Goal: Download file/media

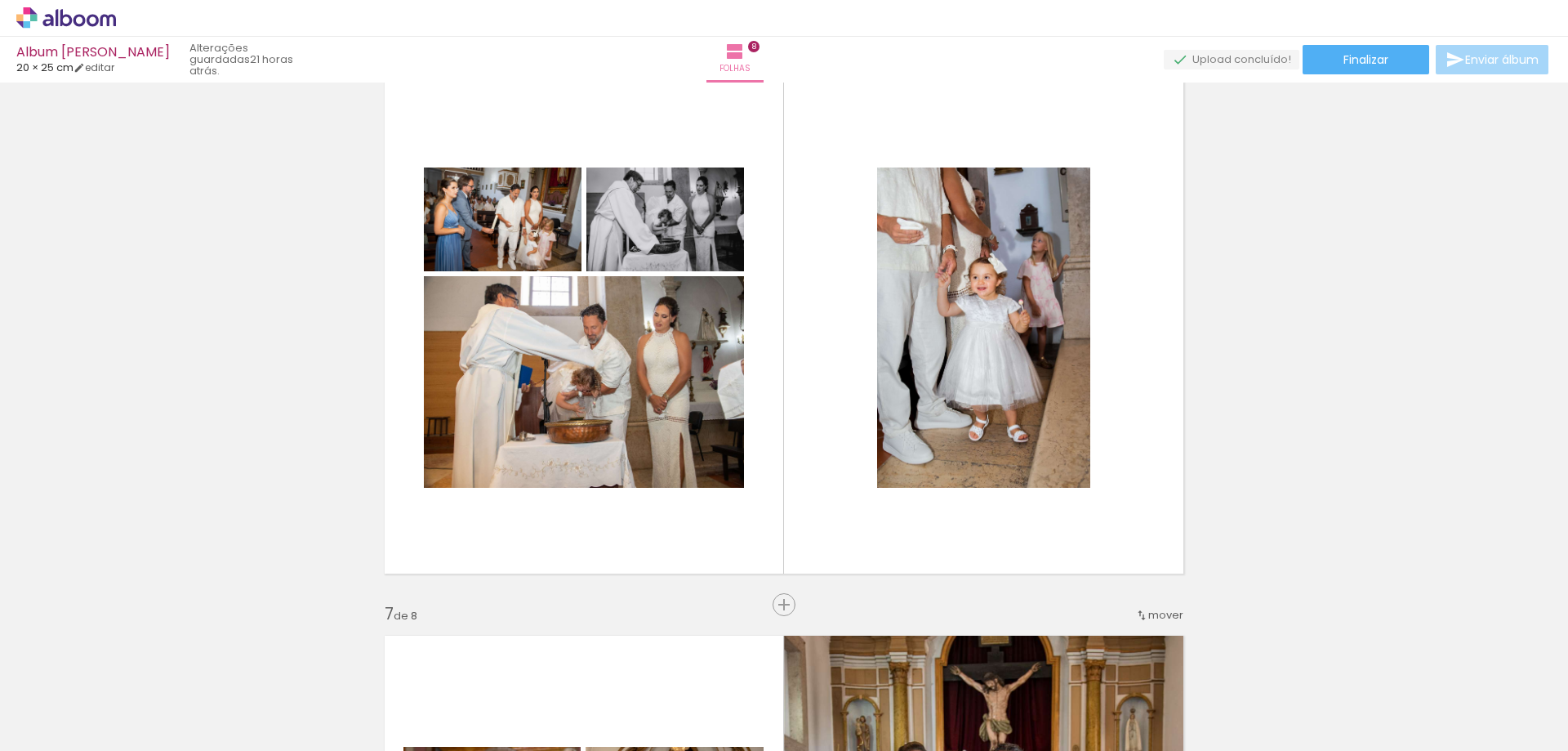
scroll to position [2696, 0]
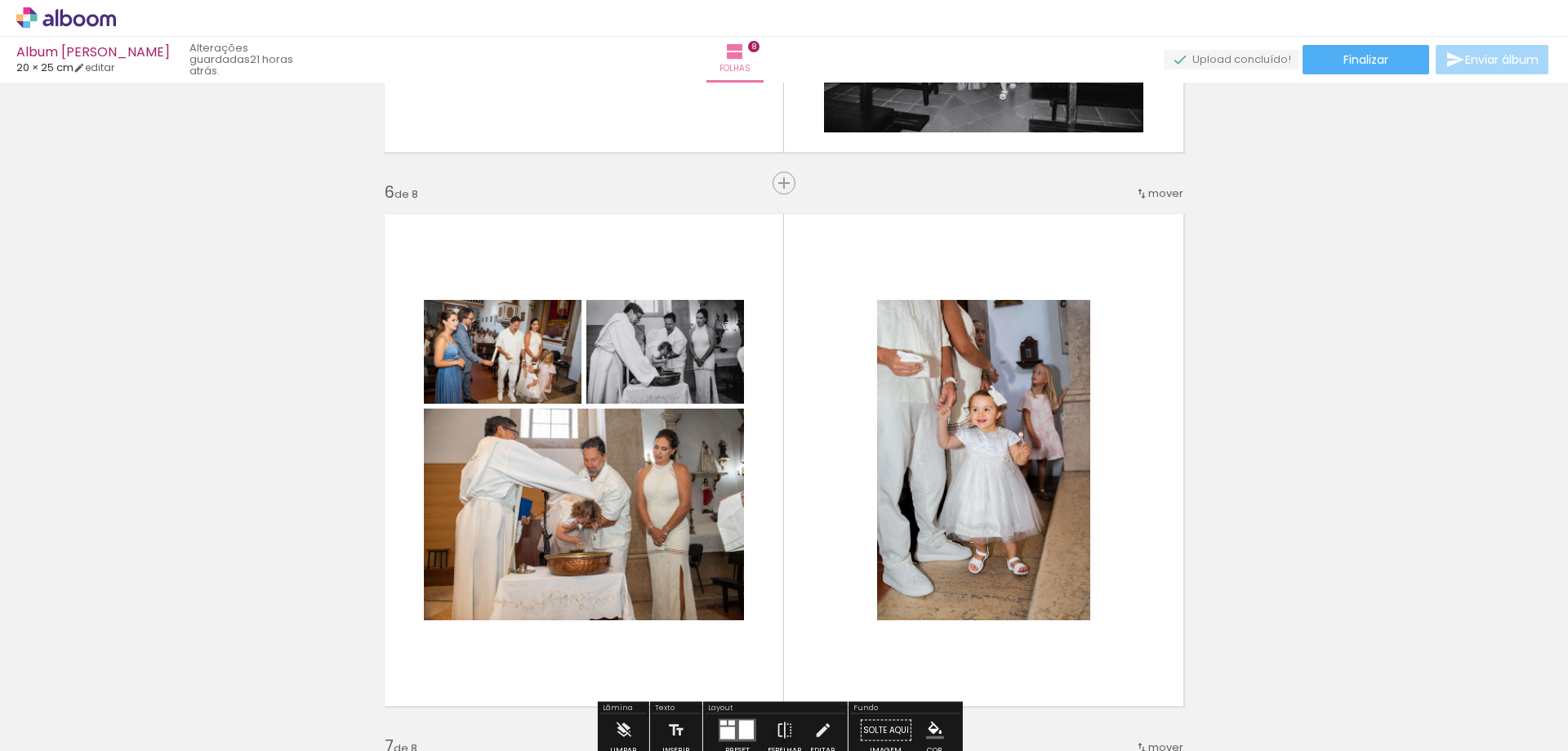
click at [499, 371] on quentale-photo at bounding box center [502, 352] width 158 height 103
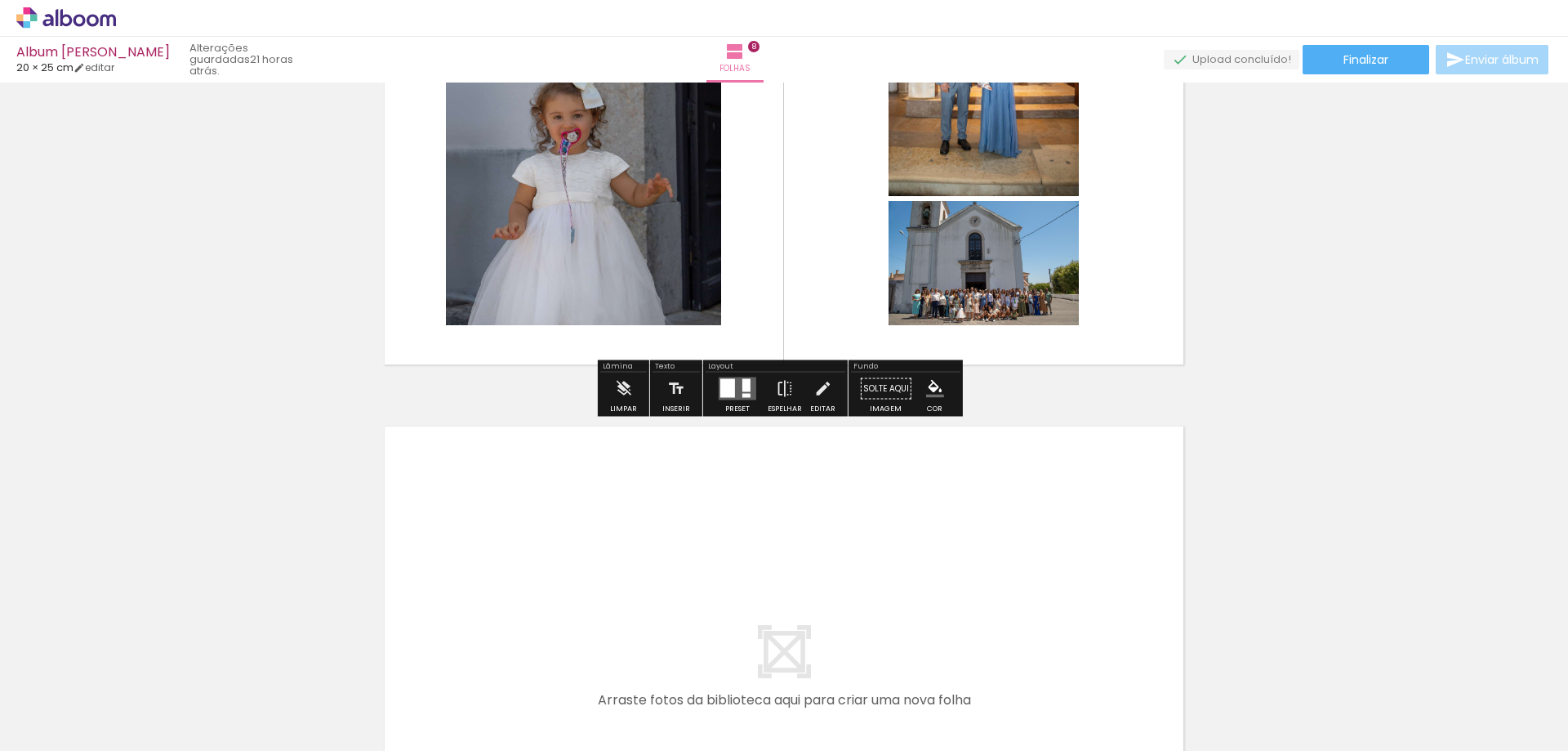
scroll to position [4248, 0]
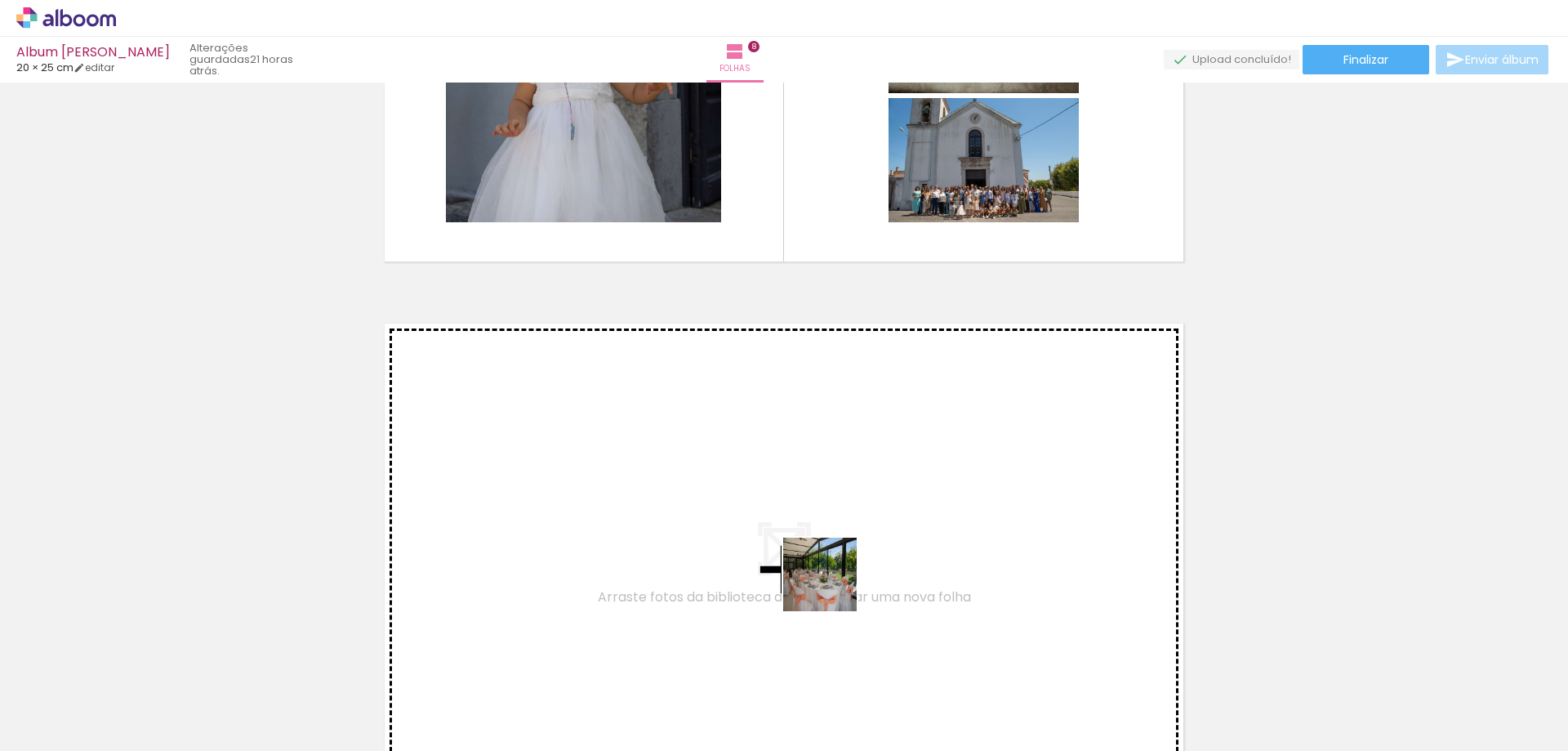
drag, startPoint x: 981, startPoint y: 708, endPoint x: 705, endPoint y: 506, distance: 342.0
click at [705, 506] on quentale-workspace at bounding box center [784, 376] width 1568 height 751
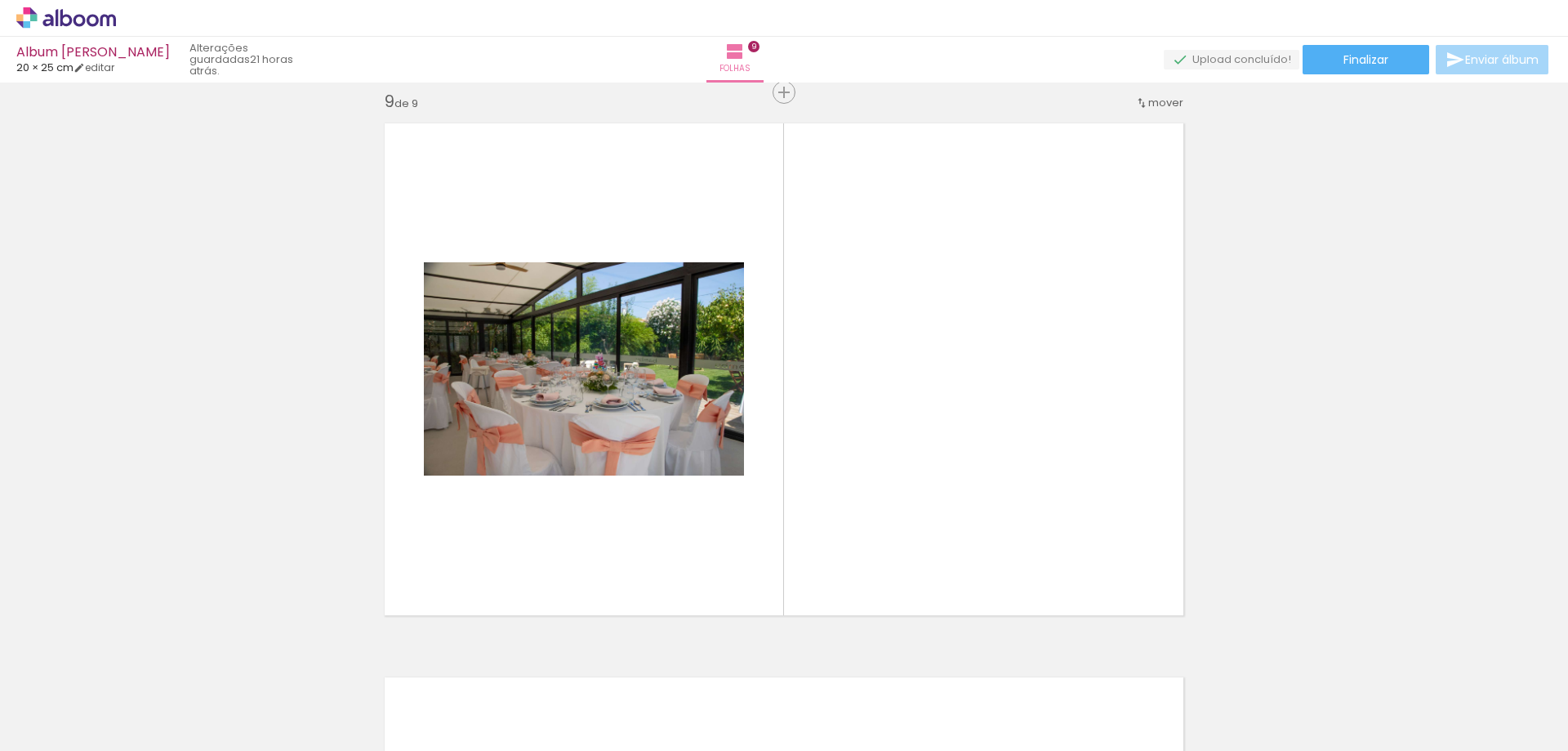
scroll to position [4452, 0]
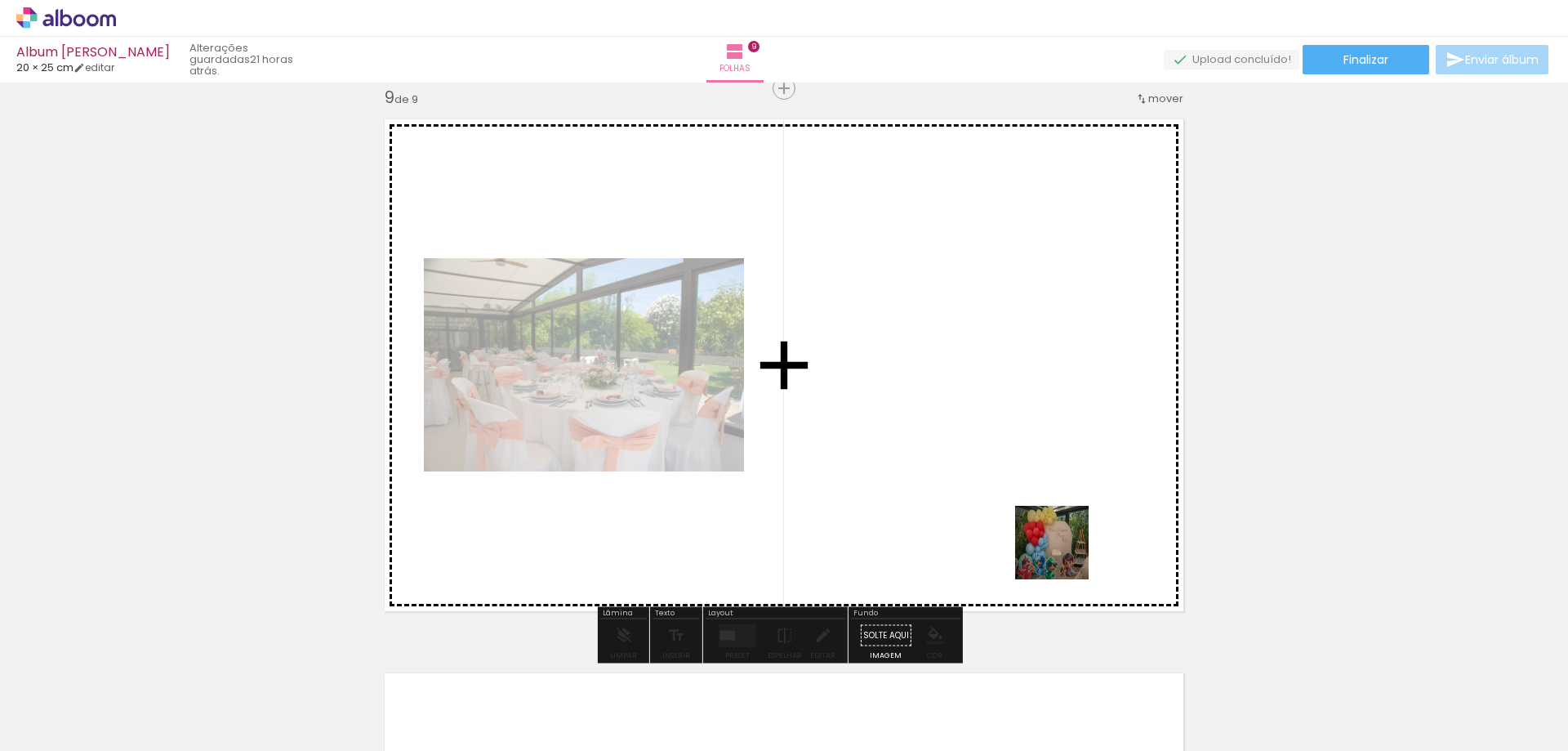
drag, startPoint x: 1233, startPoint y: 710, endPoint x: 1418, endPoint y: 729, distance: 186.0
click at [1009, 481] on quentale-workspace at bounding box center [784, 376] width 1568 height 751
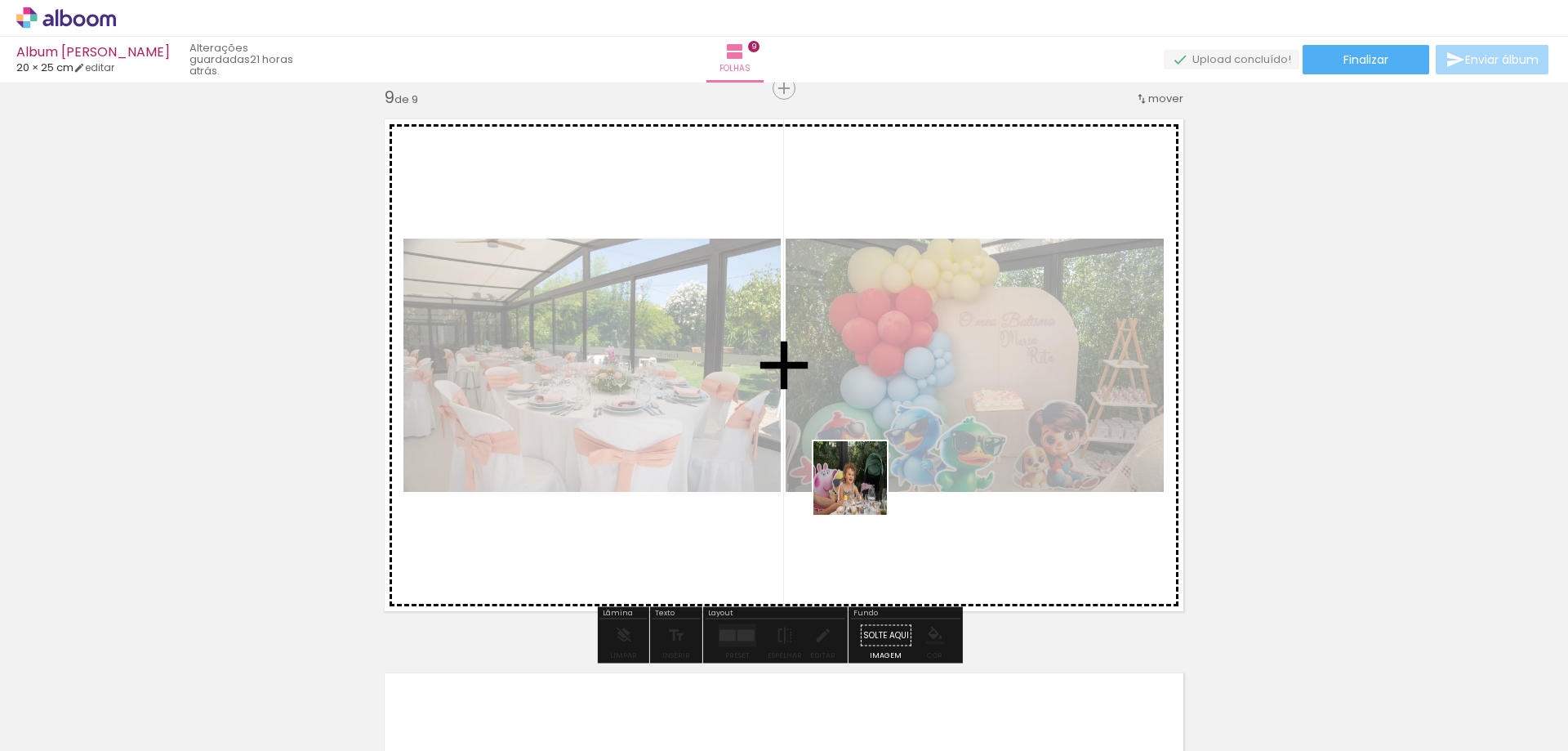
drag, startPoint x: 1418, startPoint y: 704, endPoint x: 848, endPoint y: 482, distance: 611.7
click at [848, 482] on quentale-workspace at bounding box center [784, 376] width 1568 height 751
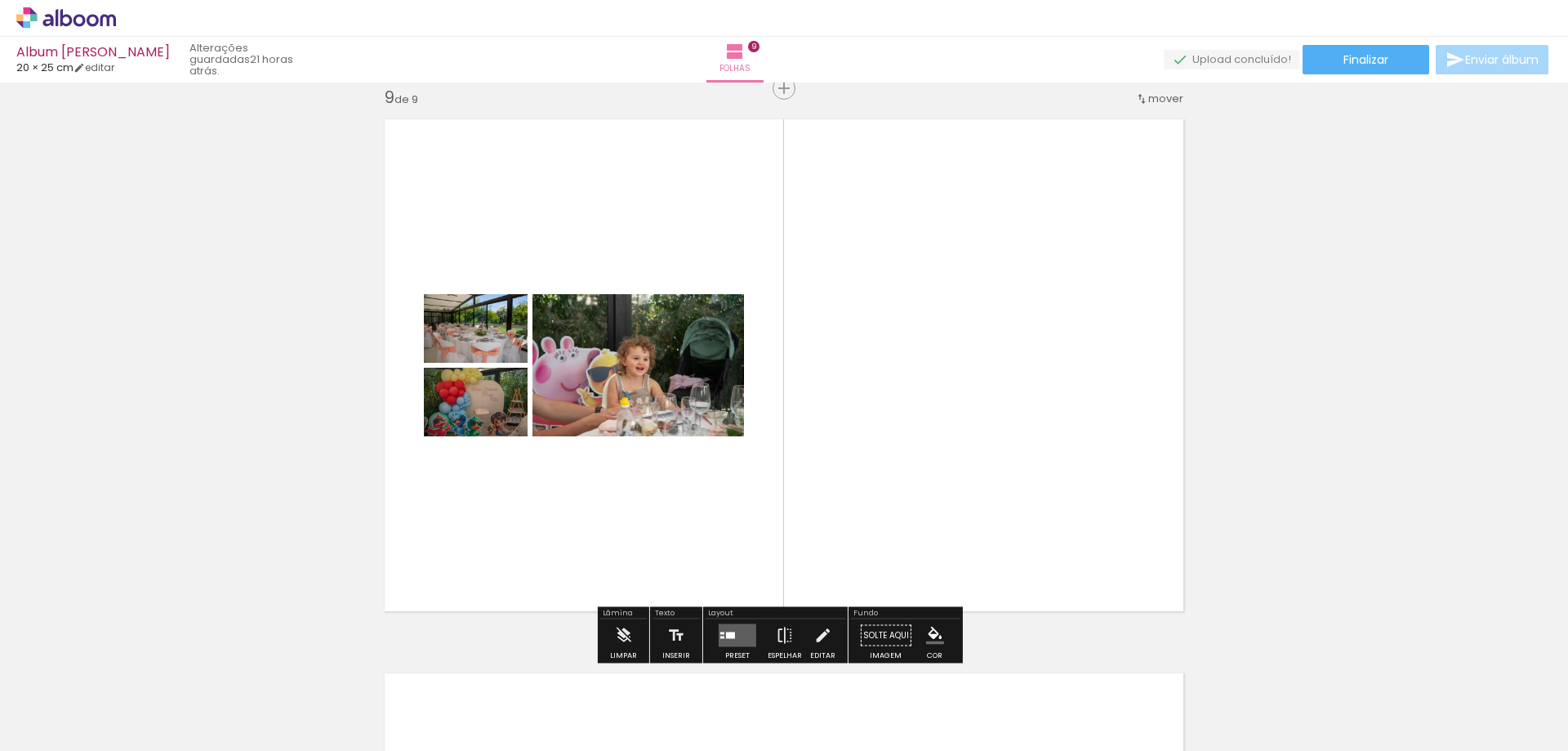
click at [744, 629] on quentale-layouter at bounding box center [738, 635] width 38 height 23
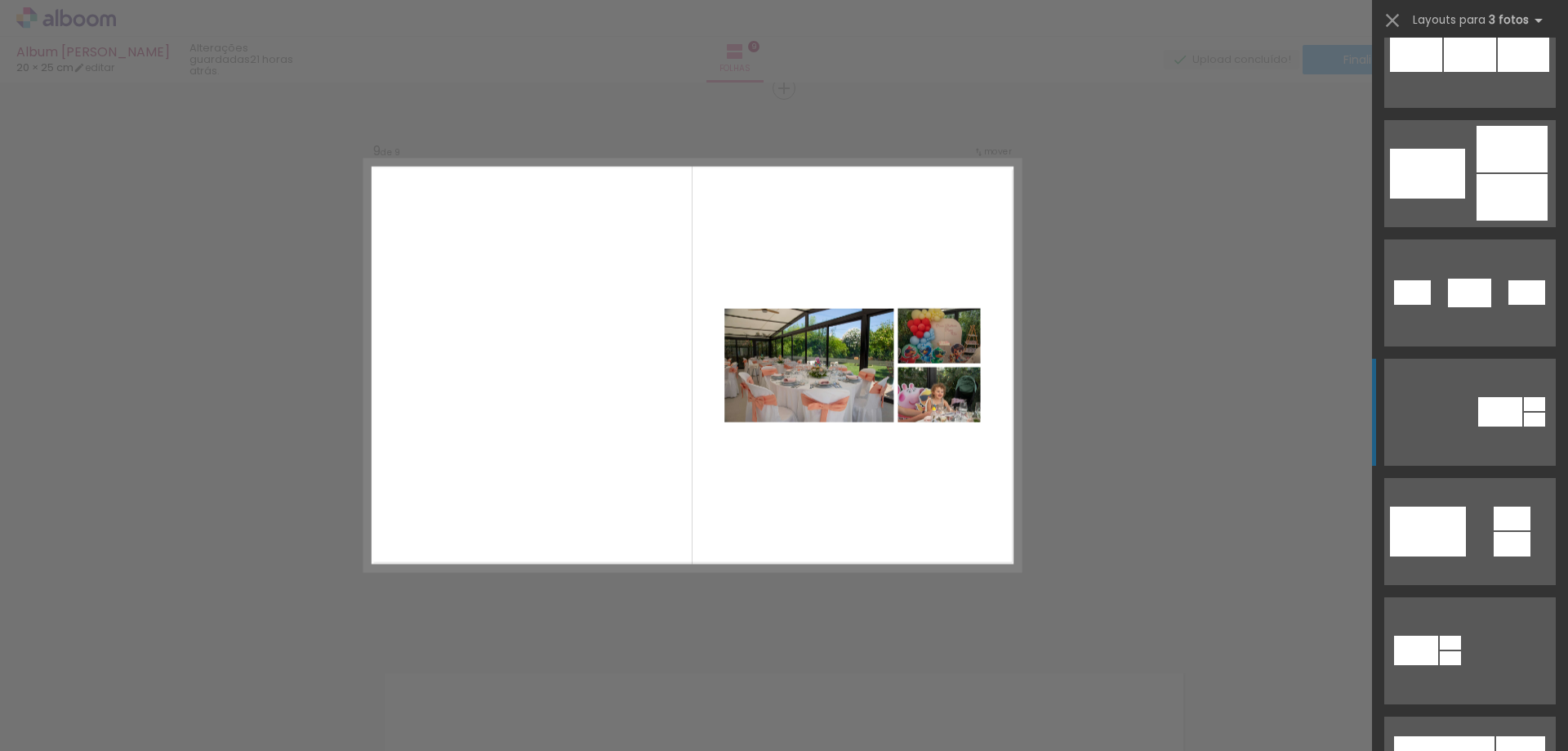
scroll to position [408, 0]
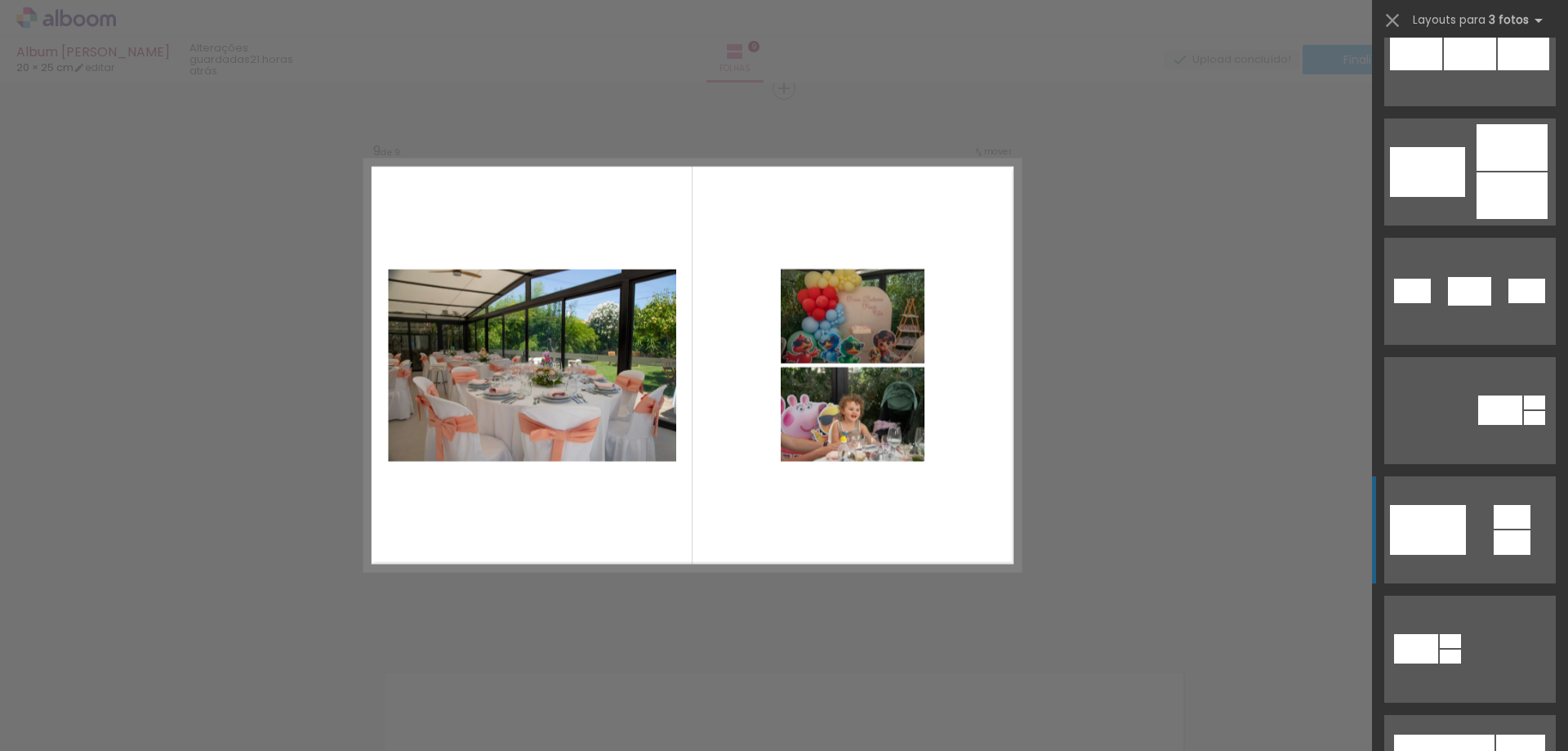
click at [1480, 542] on quentale-layouter at bounding box center [1470, 529] width 172 height 107
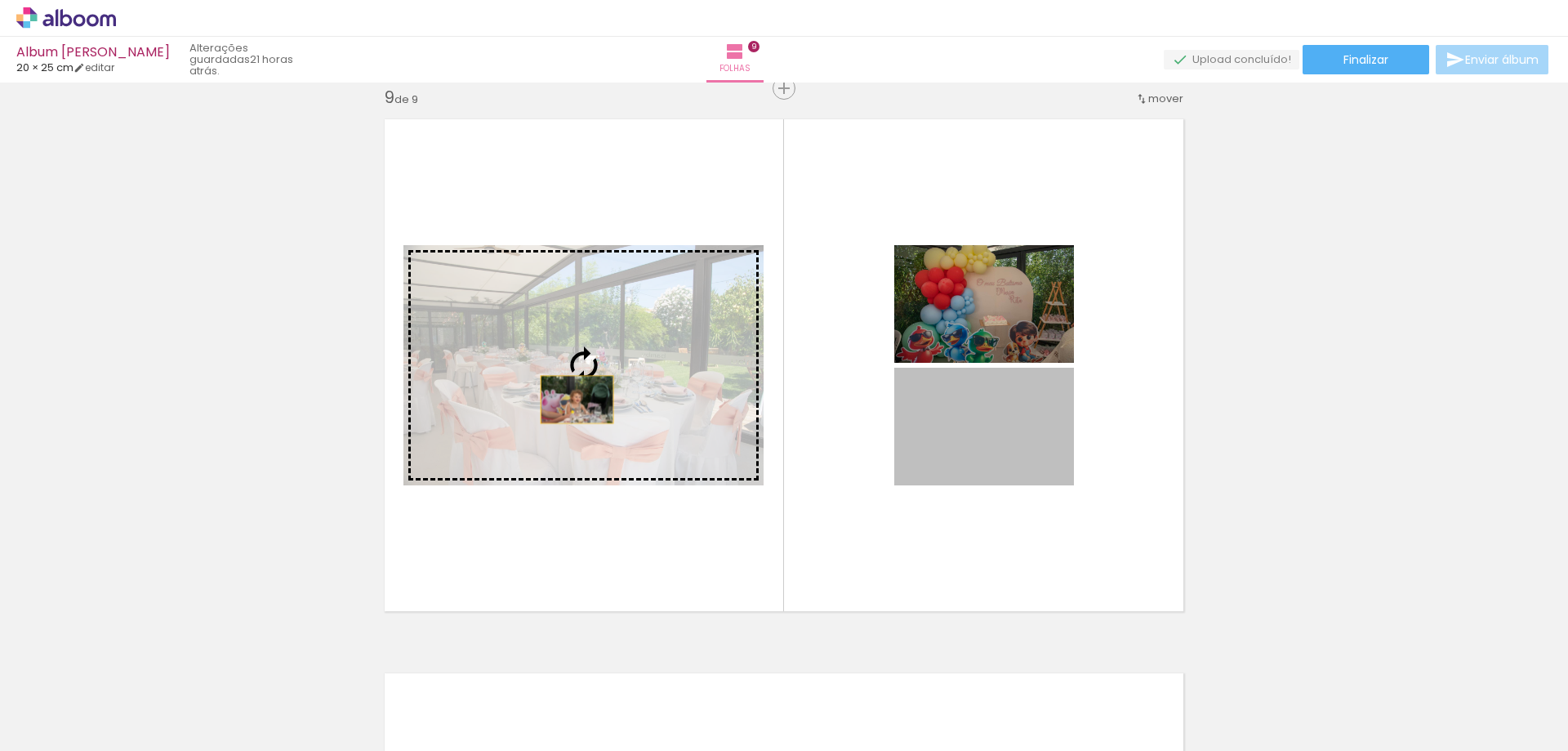
drag, startPoint x: 990, startPoint y: 439, endPoint x: 562, endPoint y: 396, distance: 430.2
click at [0, 0] on slot at bounding box center [0, 0] width 0 height 0
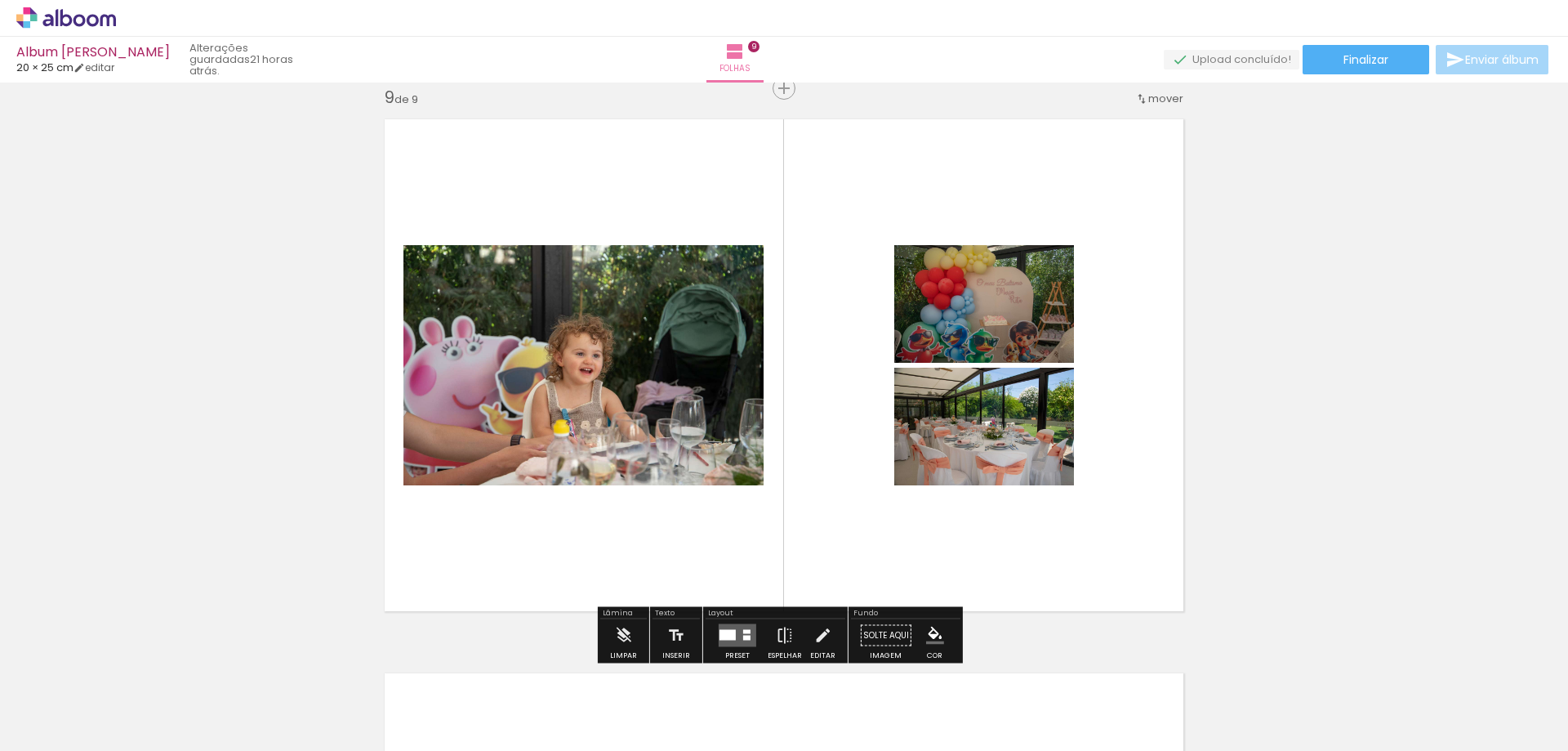
click at [628, 538] on quentale-layouter at bounding box center [784, 365] width 820 height 513
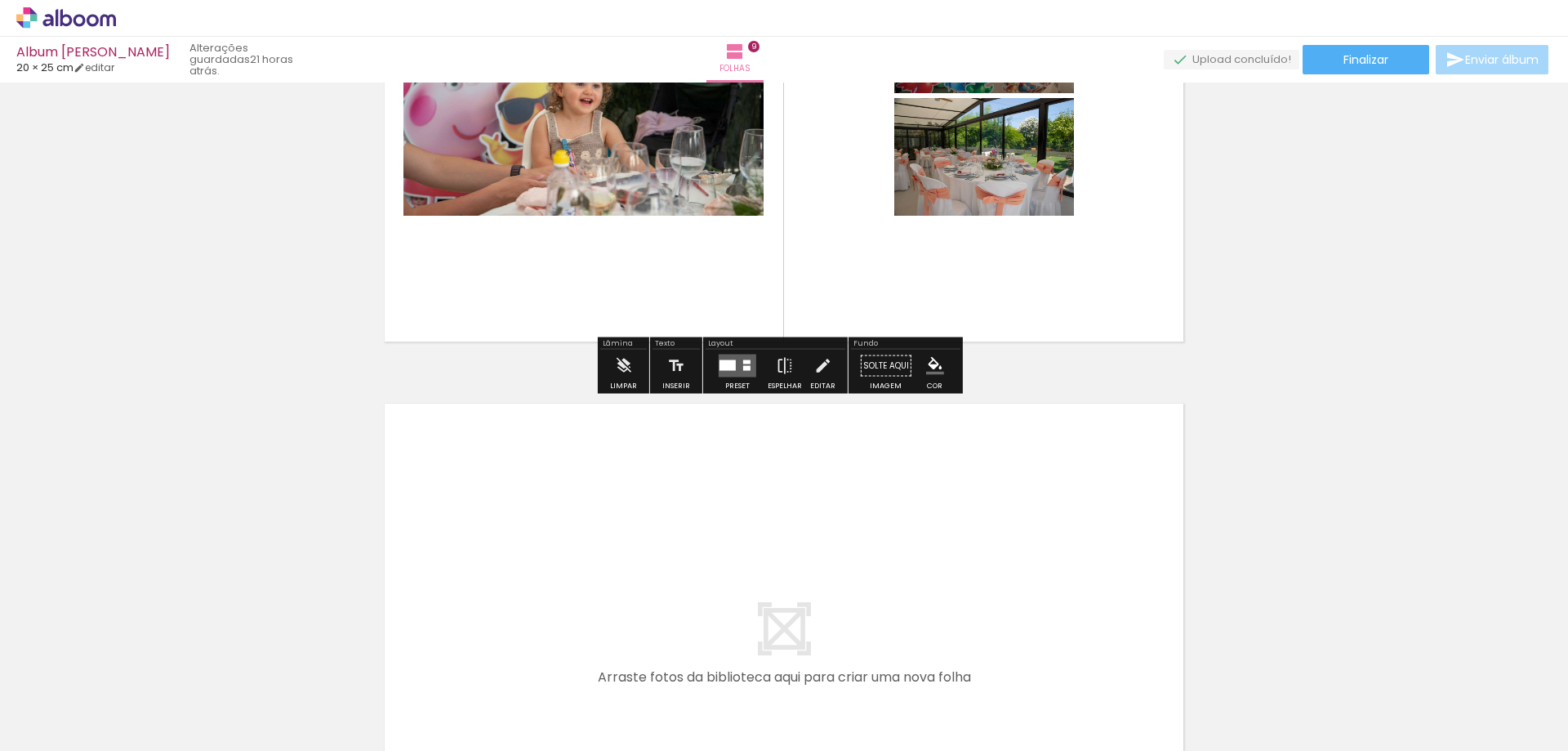
scroll to position [4861, 0]
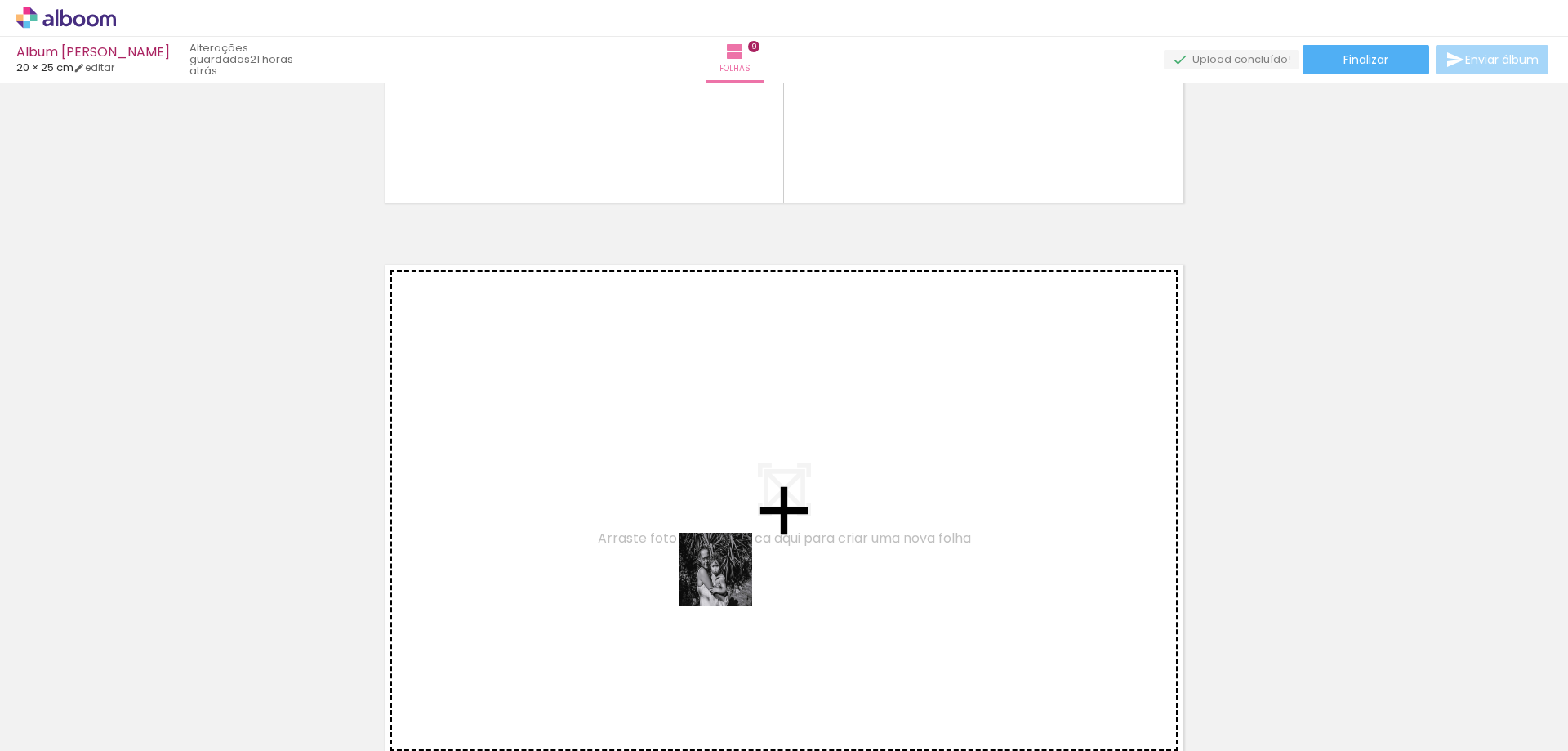
drag, startPoint x: 1135, startPoint y: 715, endPoint x: 1492, endPoint y: 681, distance: 358.6
click at [726, 579] on quentale-workspace at bounding box center [784, 376] width 1568 height 751
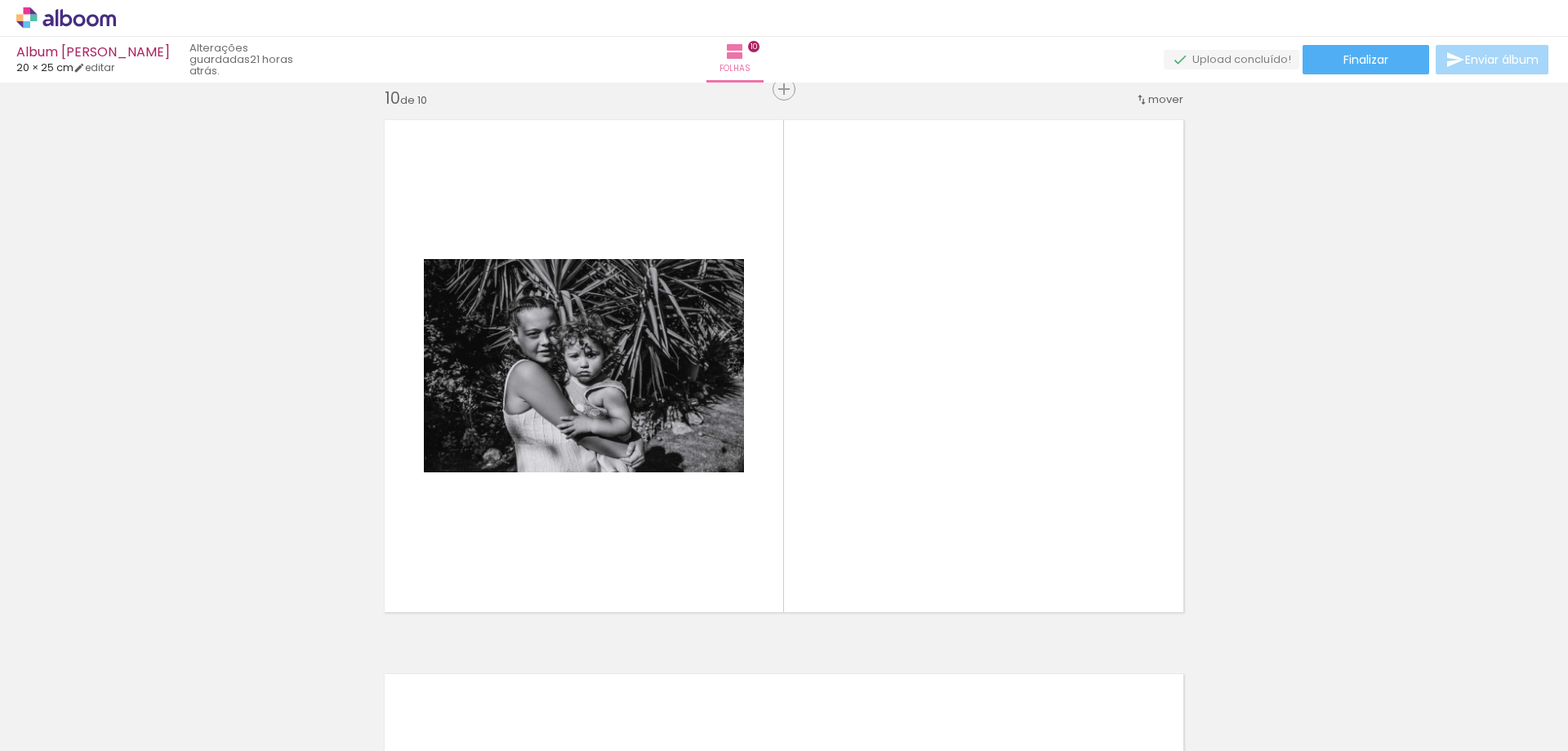
scroll to position [5006, 0]
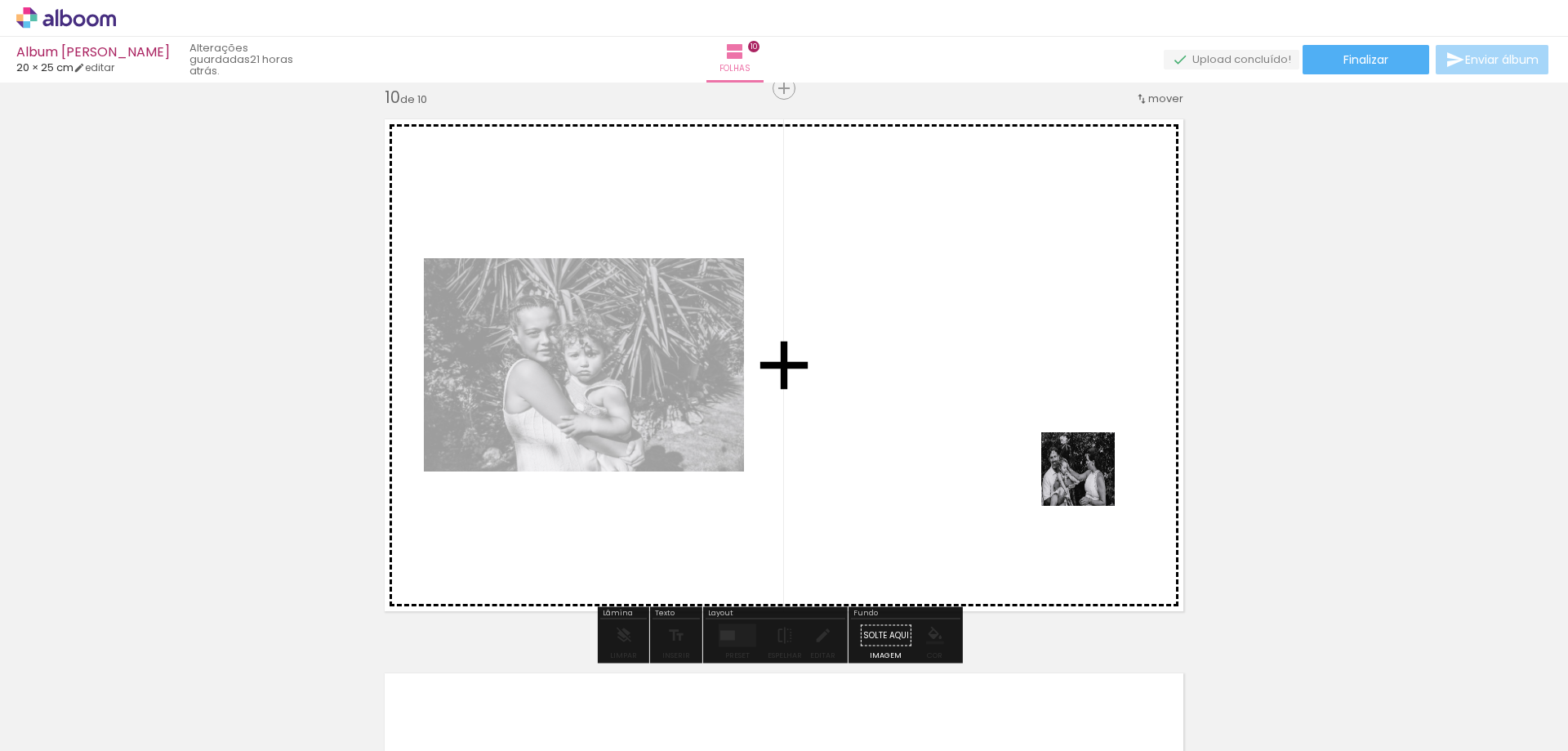
drag, startPoint x: 1519, startPoint y: 706, endPoint x: 1124, endPoint y: 503, distance: 444.1
click at [1043, 411] on quentale-workspace at bounding box center [784, 376] width 1568 height 751
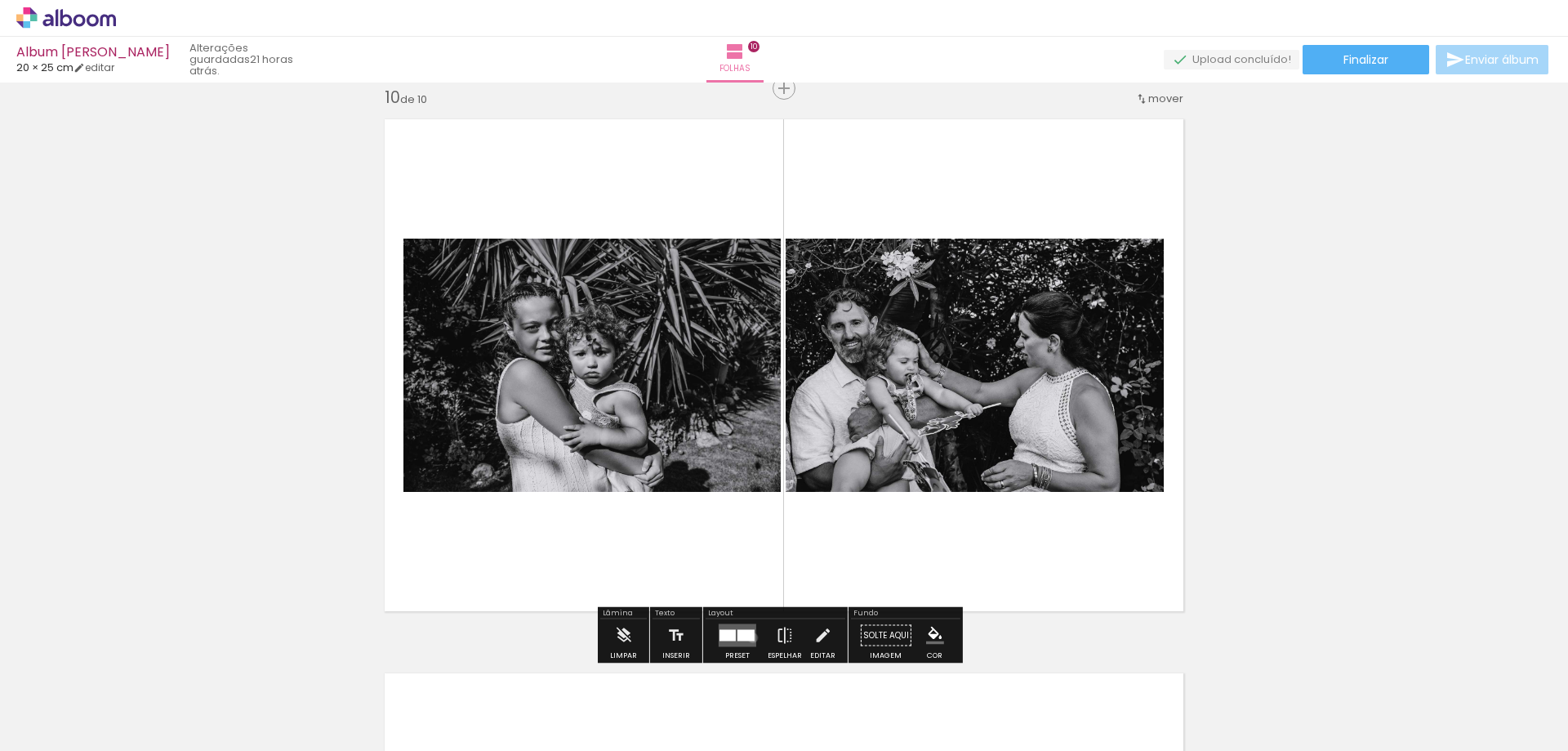
drag, startPoint x: 749, startPoint y: 637, endPoint x: 1145, endPoint y: 637, distance: 396.0
click at [750, 637] on div at bounding box center [746, 636] width 17 height 12
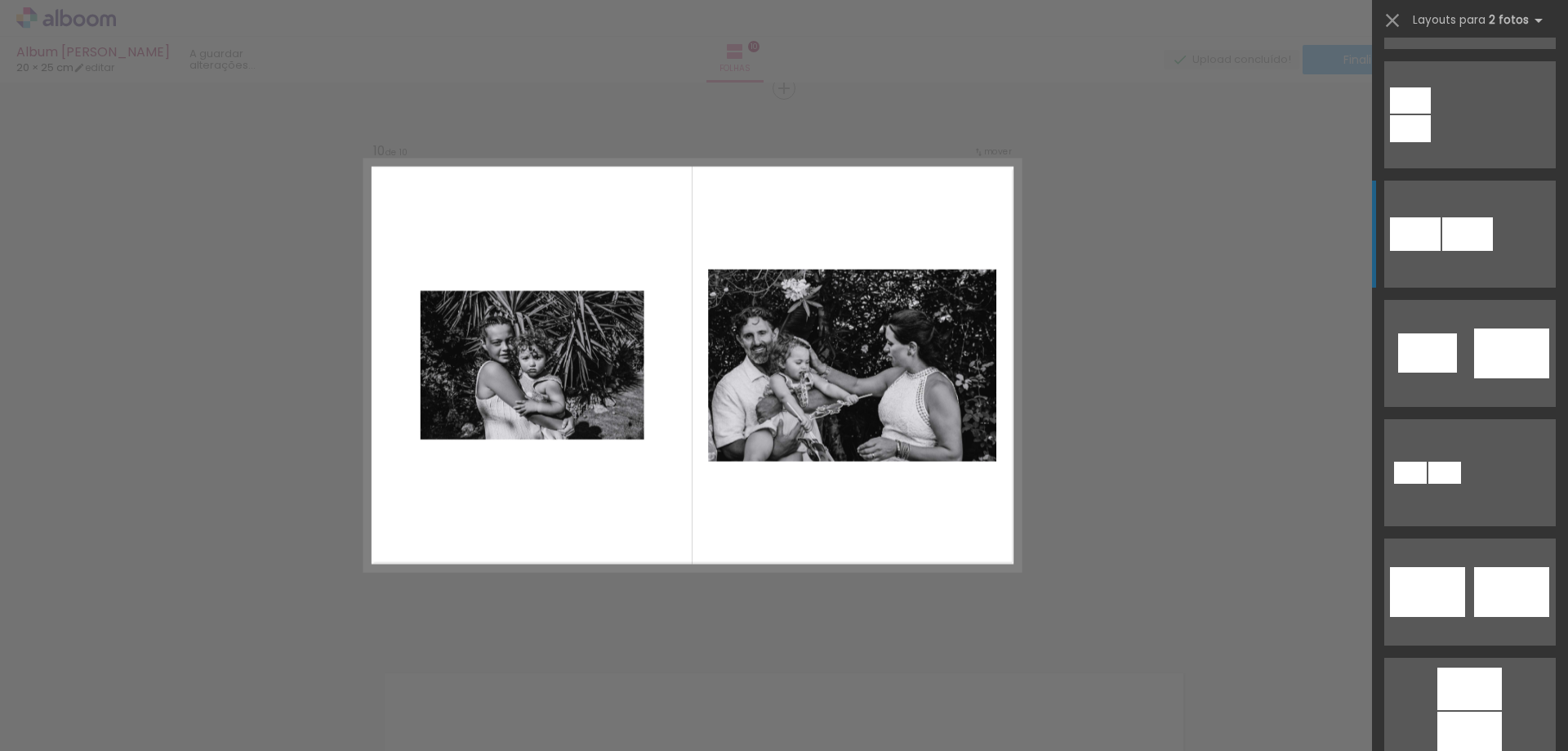
scroll to position [408, 0]
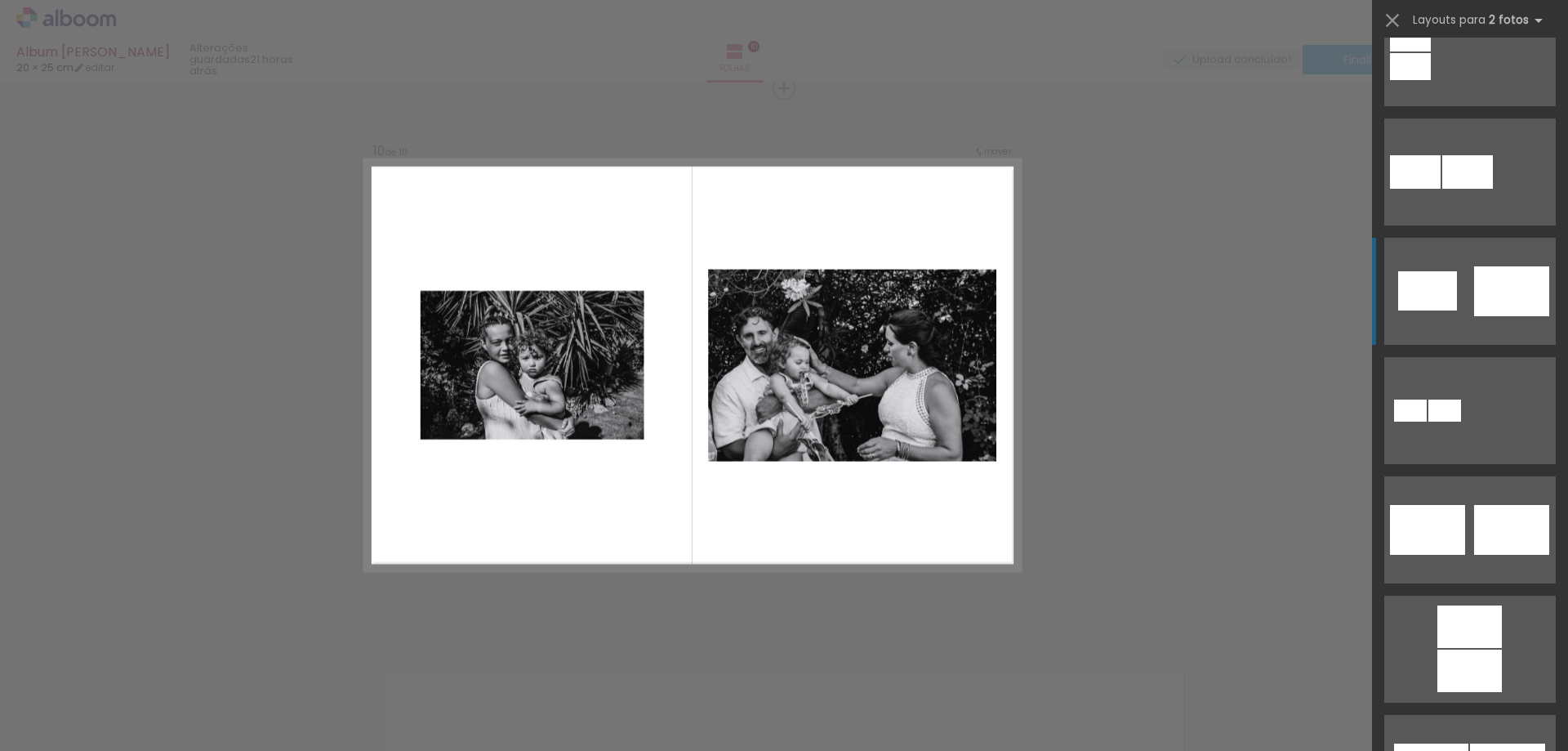
click at [1485, 298] on div at bounding box center [1511, 291] width 75 height 50
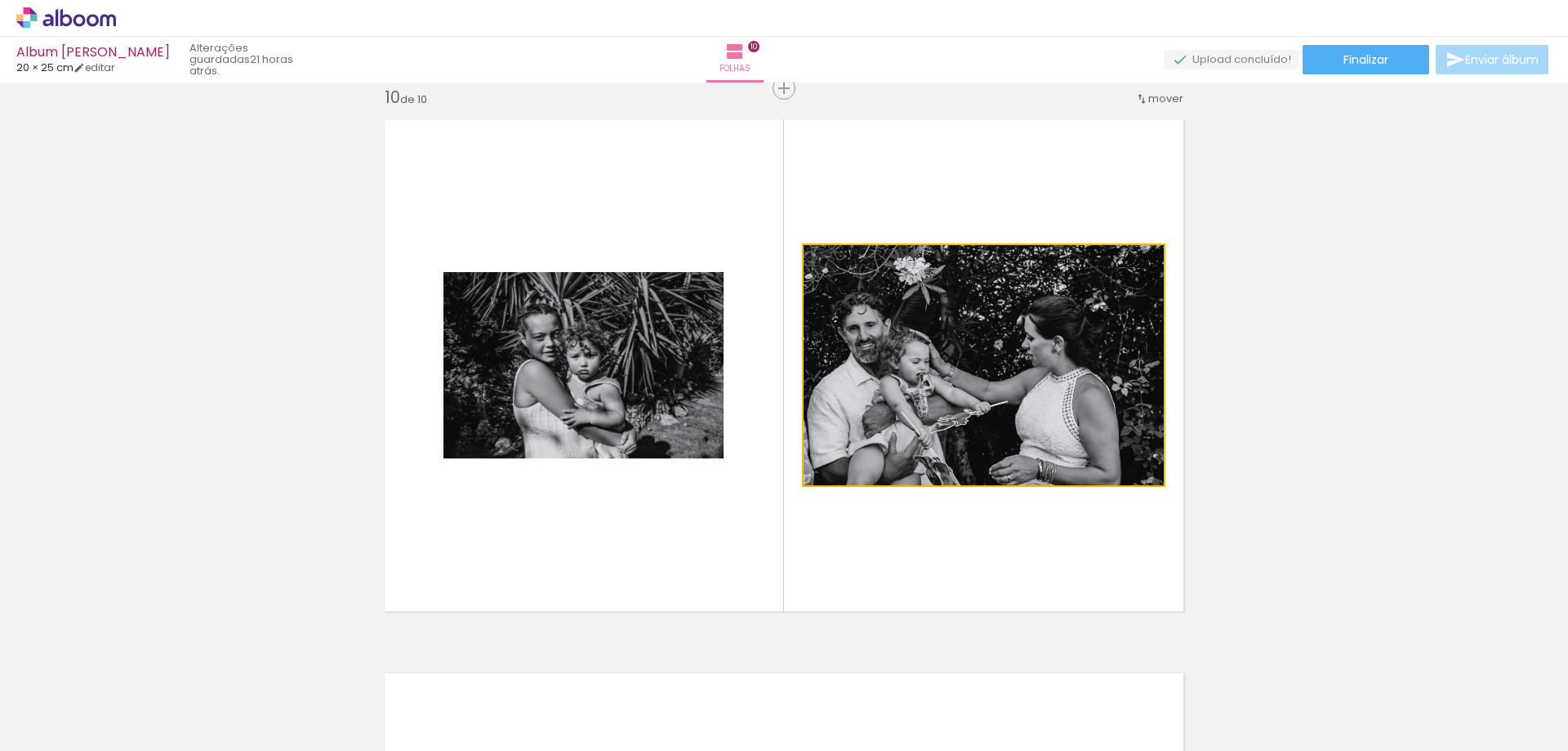
drag, startPoint x: 872, startPoint y: 336, endPoint x: 623, endPoint y: 348, distance: 249.3
click at [0, 0] on slot at bounding box center [0, 0] width 0 height 0
click at [623, 348] on quentale-photo at bounding box center [584, 365] width 280 height 186
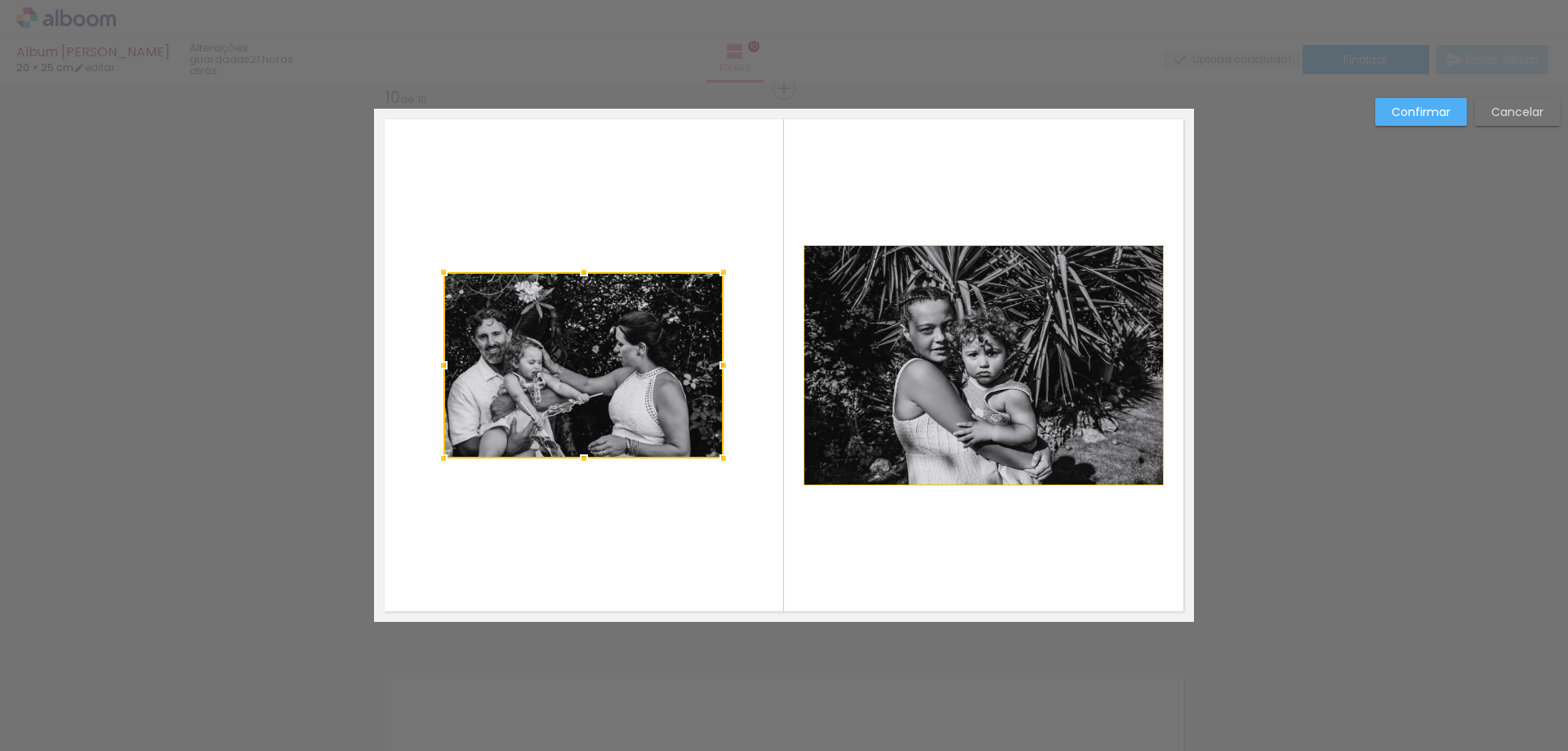
click at [0, 0] on slot "Confirmar" at bounding box center [0, 0] width 0 height 0
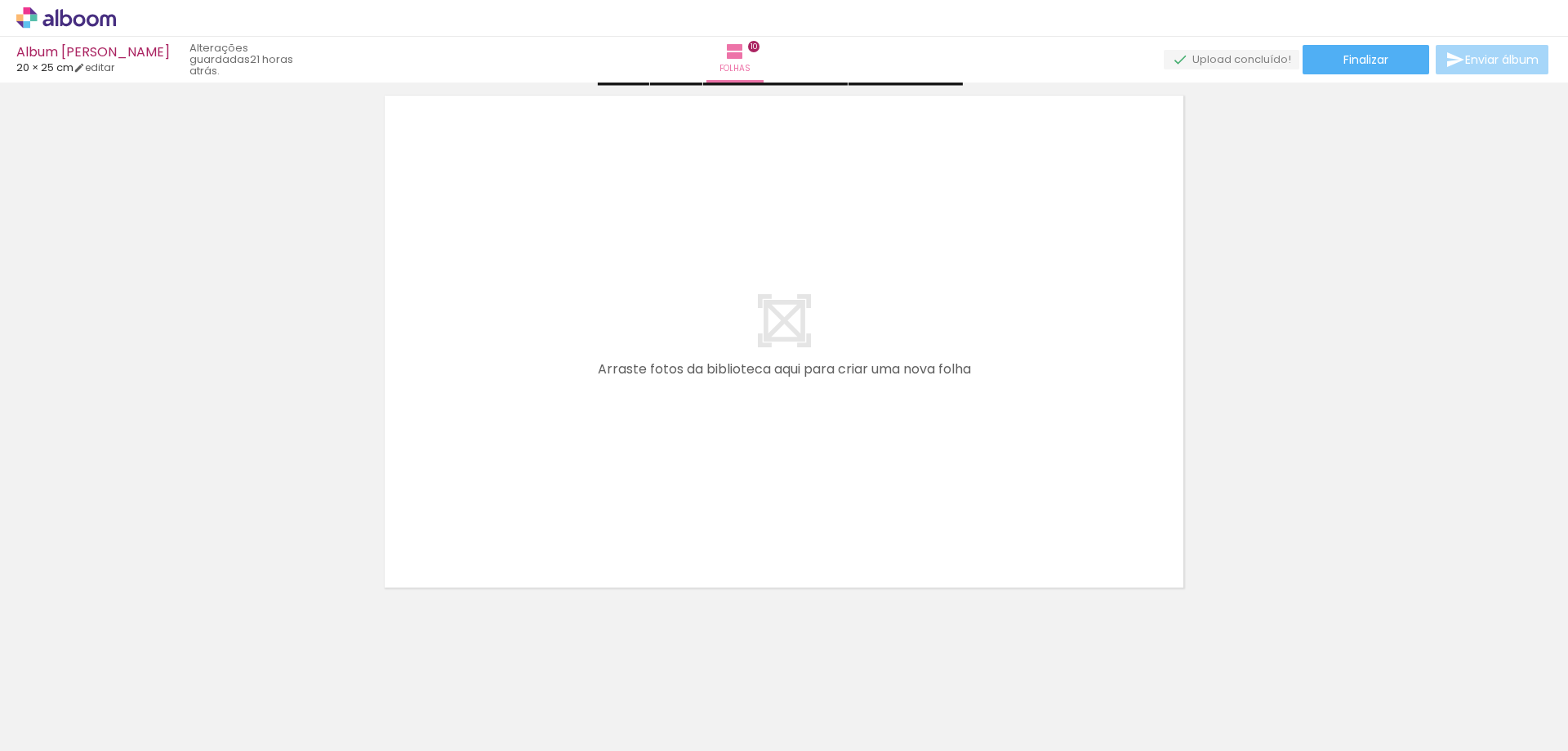
scroll to position [5590, 0]
click at [49, 727] on span "Adicionar Fotos" at bounding box center [58, 728] width 49 height 18
click at [0, 0] on input "file" at bounding box center [0, 0] width 0 height 0
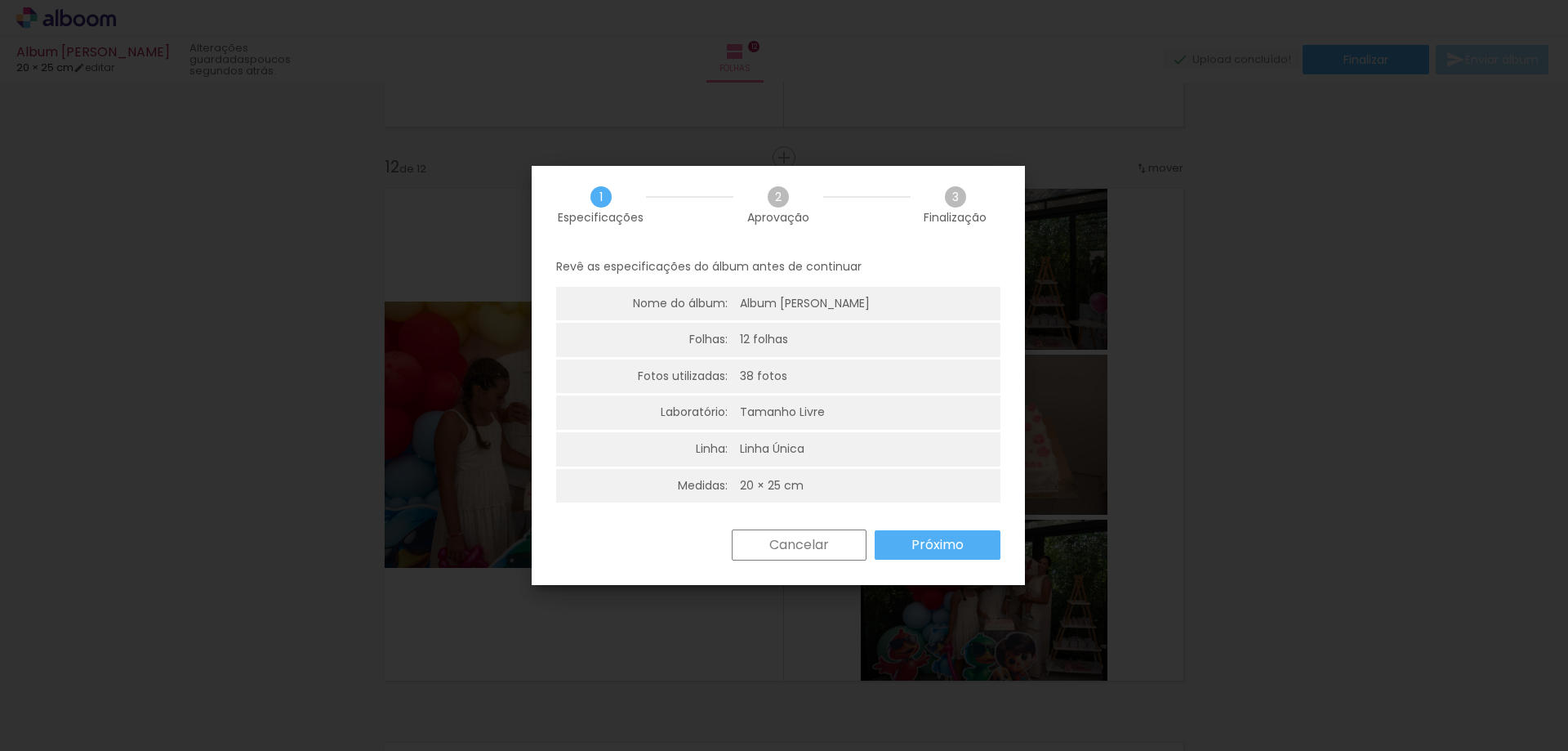
scroll to position [0, 281]
click at [894, 542] on paper-button "Próximo" at bounding box center [937, 545] width 126 height 30
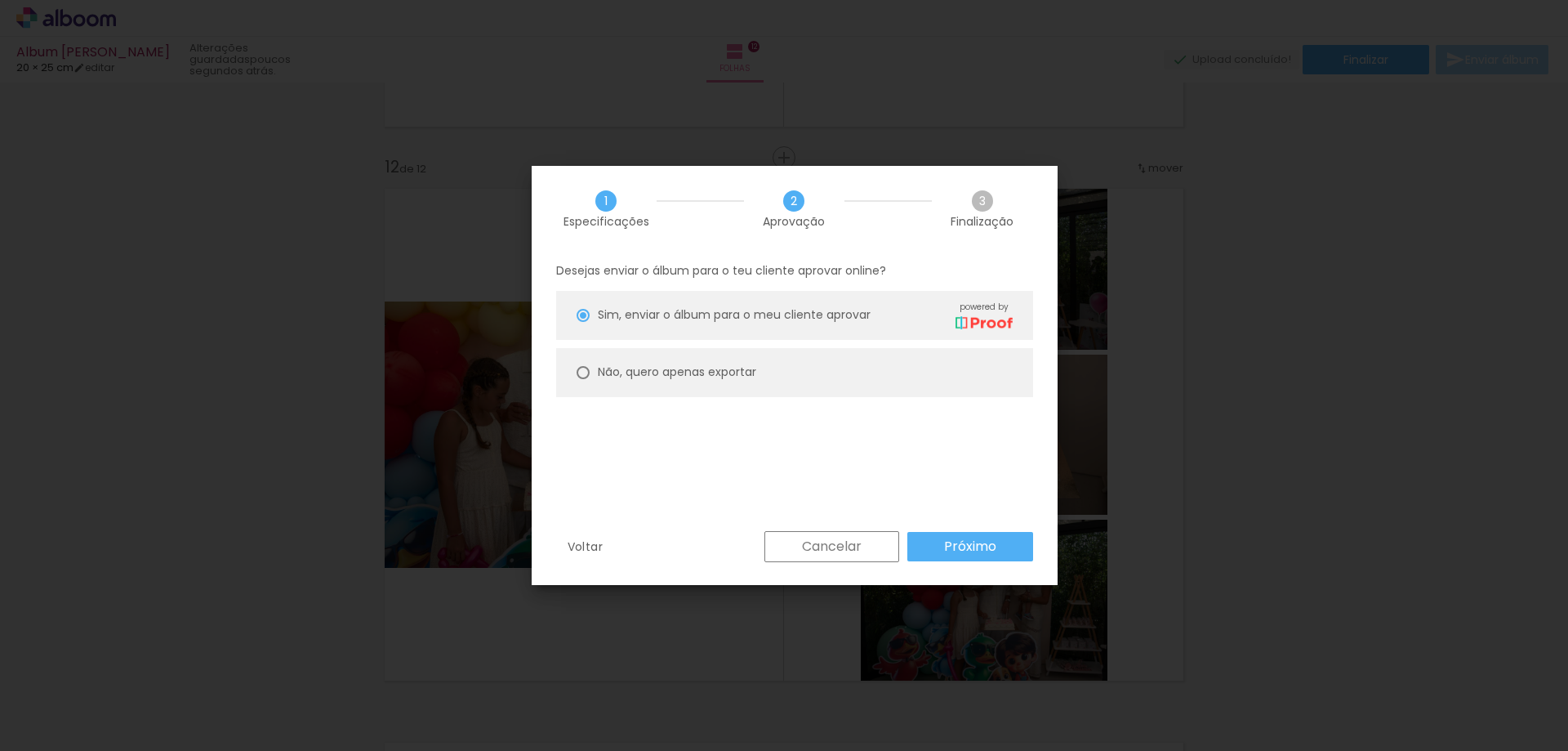
click at [0, 0] on slot "Não, quero apenas exportar" at bounding box center [0, 0] width 0 height 0
type paper-radio-button "on"
click at [0, 0] on slot "Próximo" at bounding box center [0, 0] width 0 height 0
type input "Alta, 300 DPI"
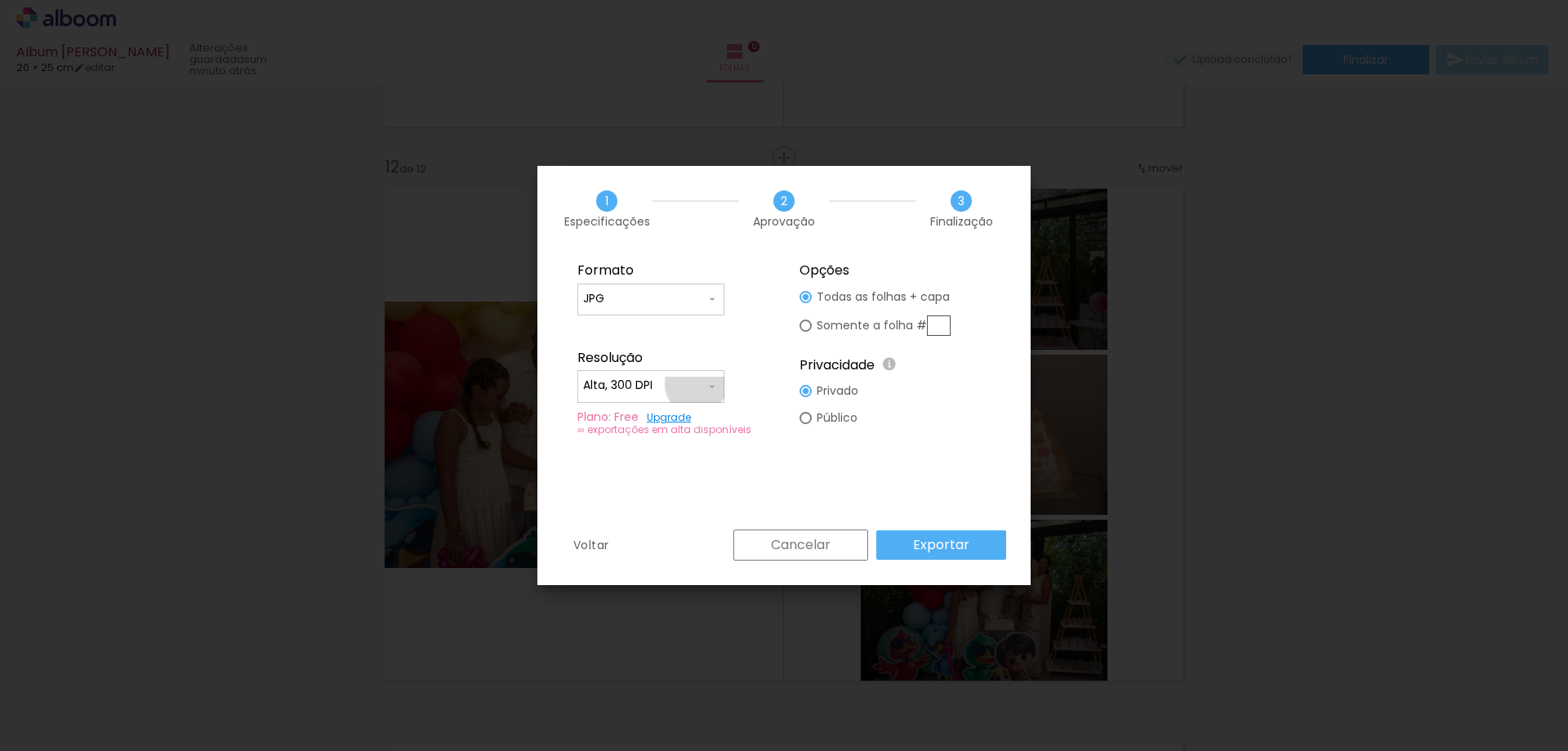
click at [696, 385] on input "Alta, 300 DPI" at bounding box center [643, 385] width 122 height 16
click at [712, 384] on paper-item "Alta, 300 DPI" at bounding box center [650, 382] width 147 height 33
click at [0, 0] on slot "Exportar" at bounding box center [0, 0] width 0 height 0
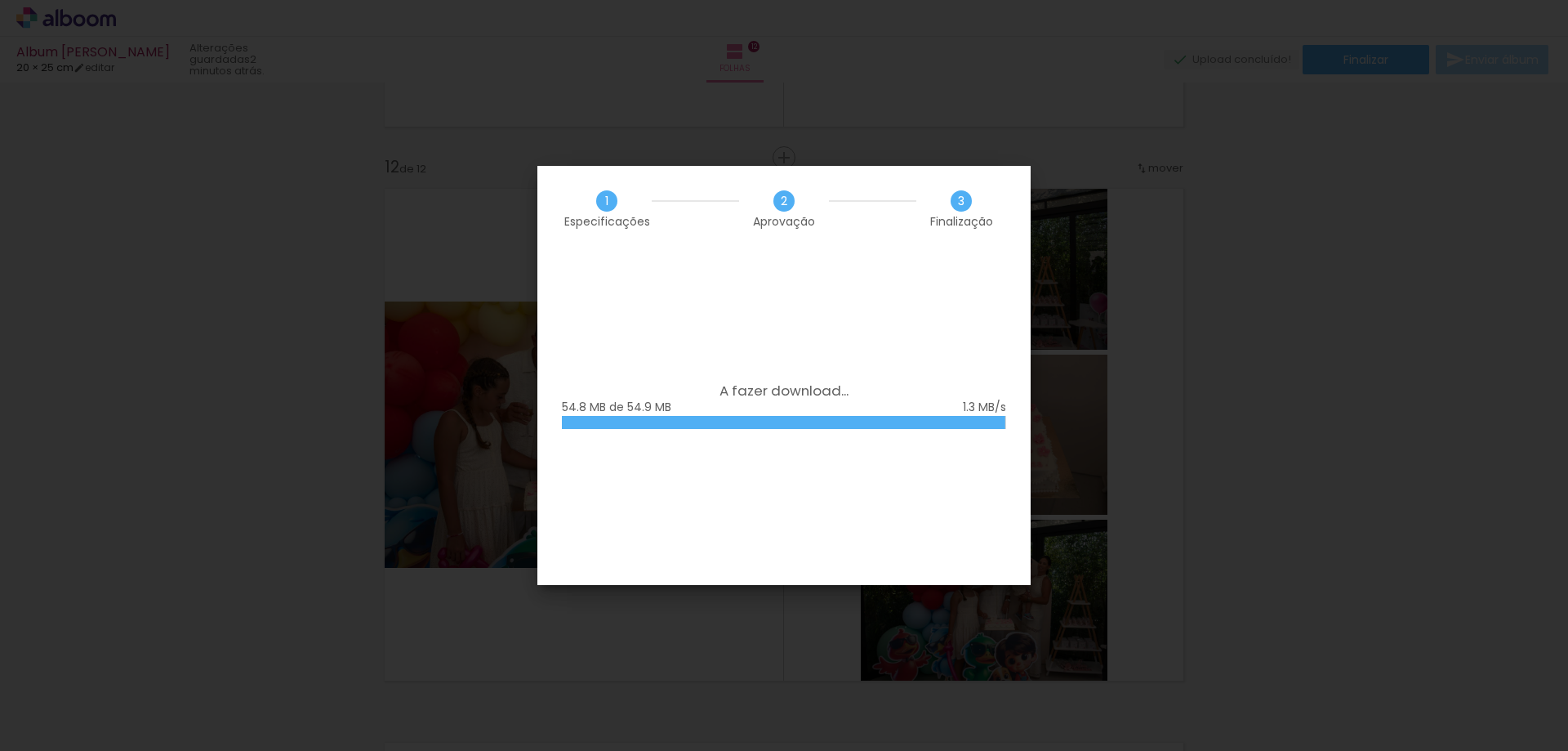
scroll to position [0, 281]
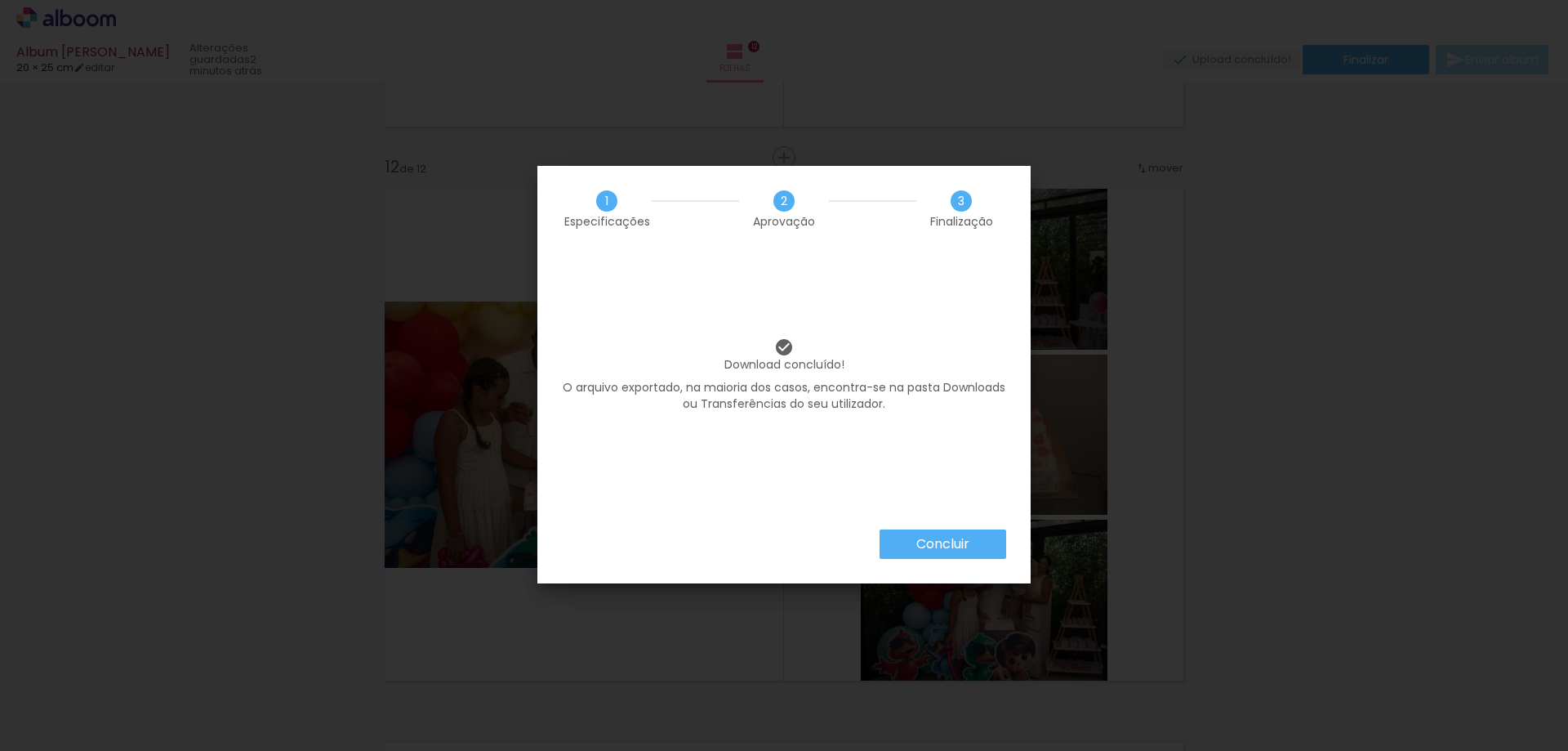
click at [991, 551] on paper-button "Concluir" at bounding box center [942, 544] width 126 height 30
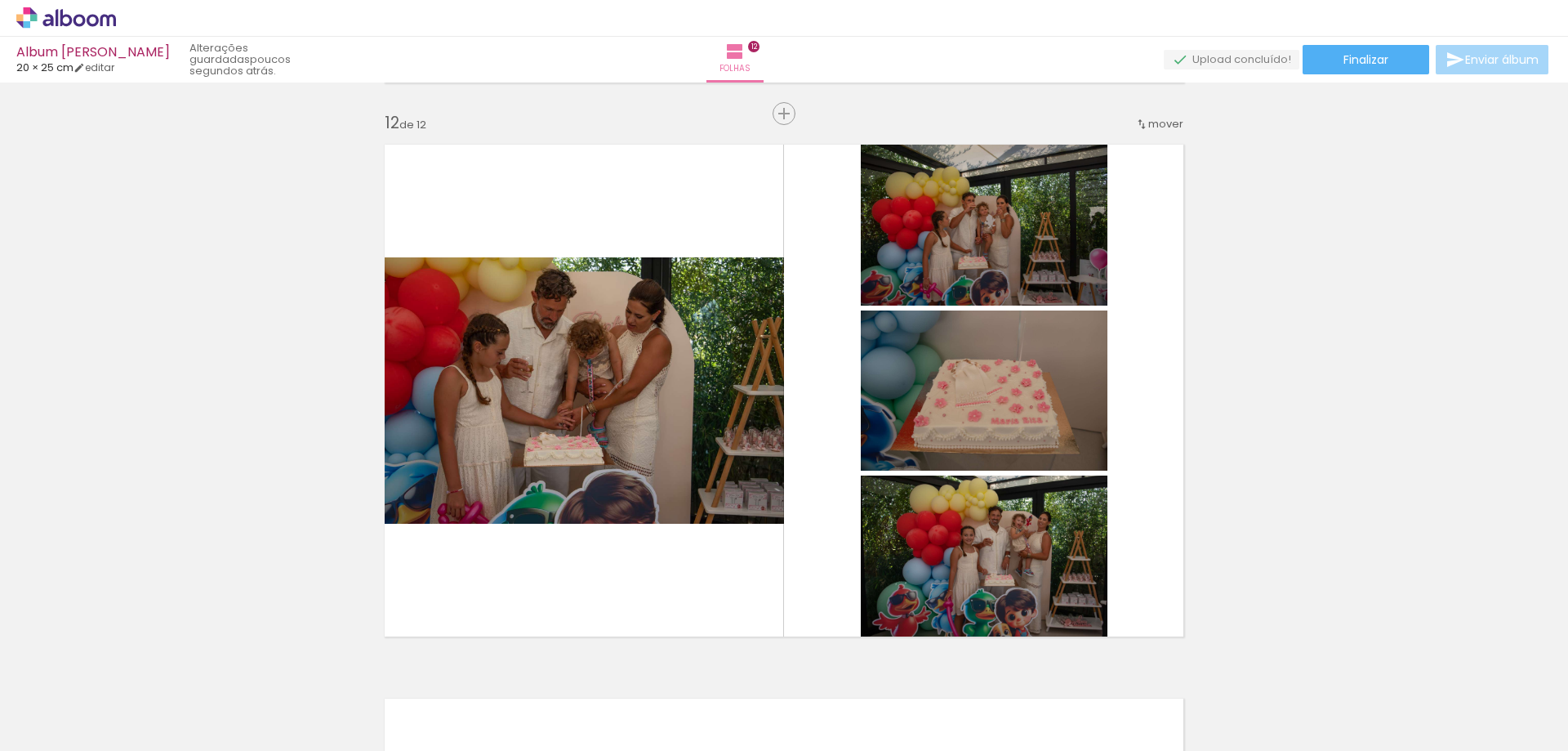
scroll to position [5881, 0]
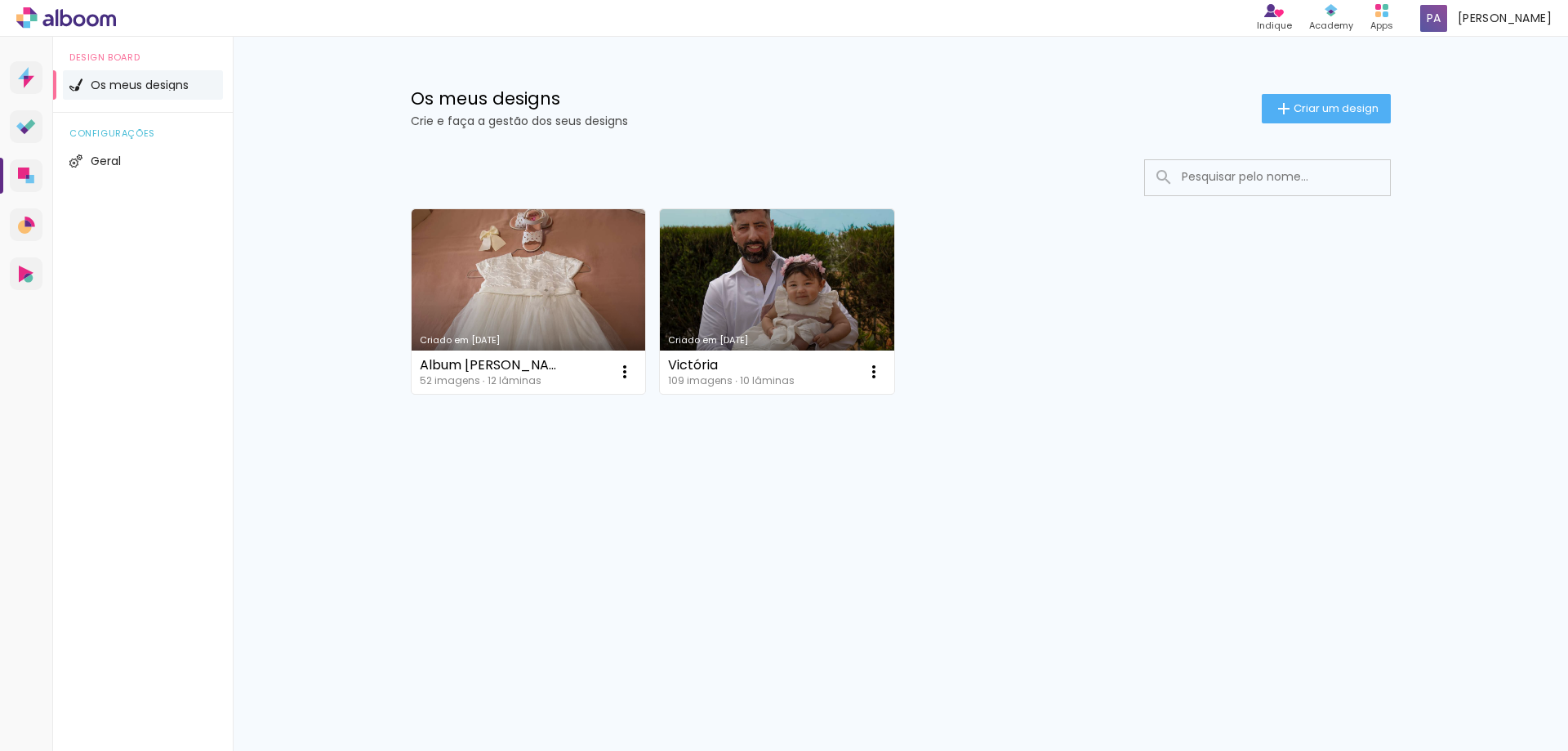
click at [218, 339] on div "Design Board Os meus designs configurações Geral" at bounding box center [142, 412] width 180 height 751
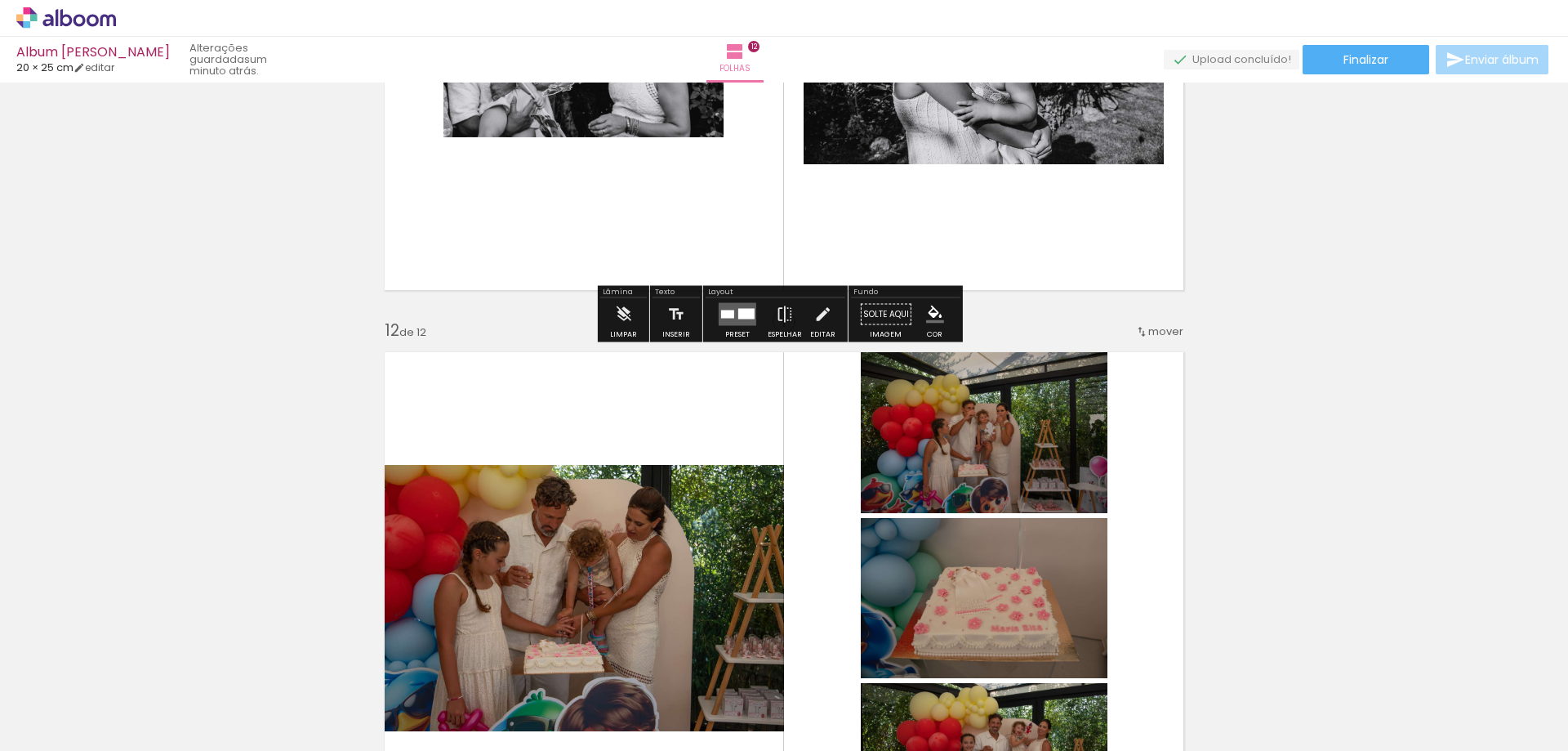
scroll to position [0, 281]
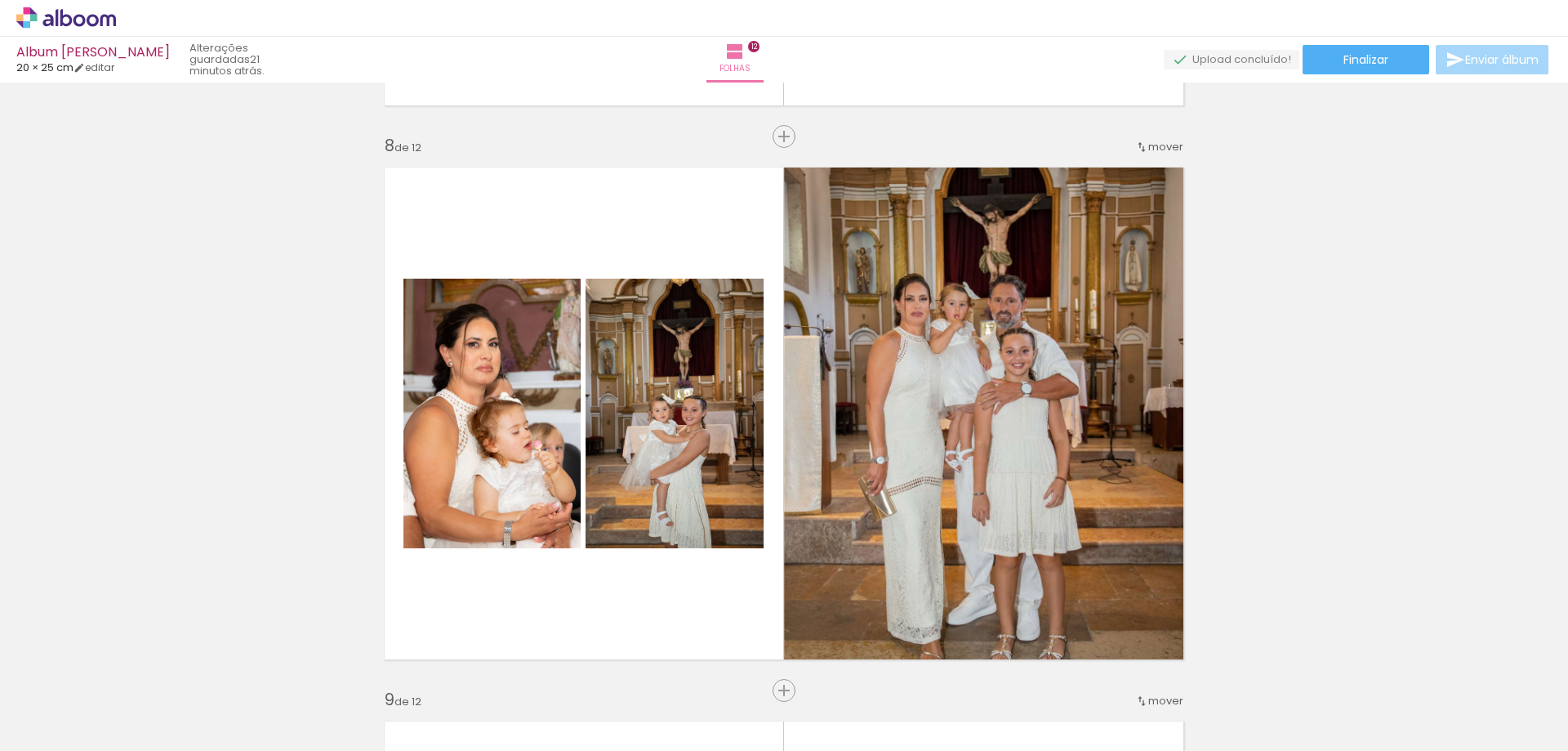
scroll to position [3839, 0]
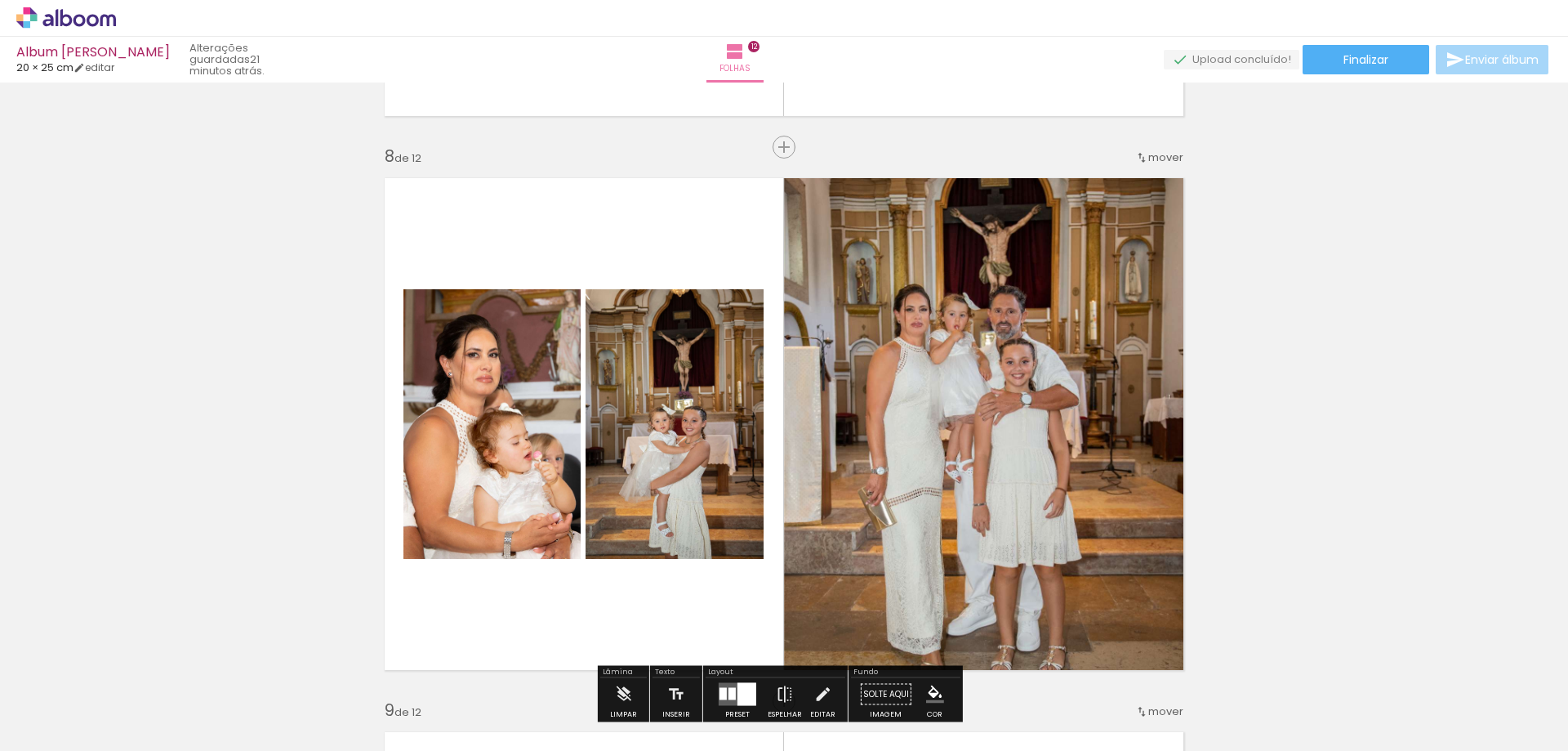
click at [893, 368] on quentale-photo at bounding box center [988, 424] width 410 height 513
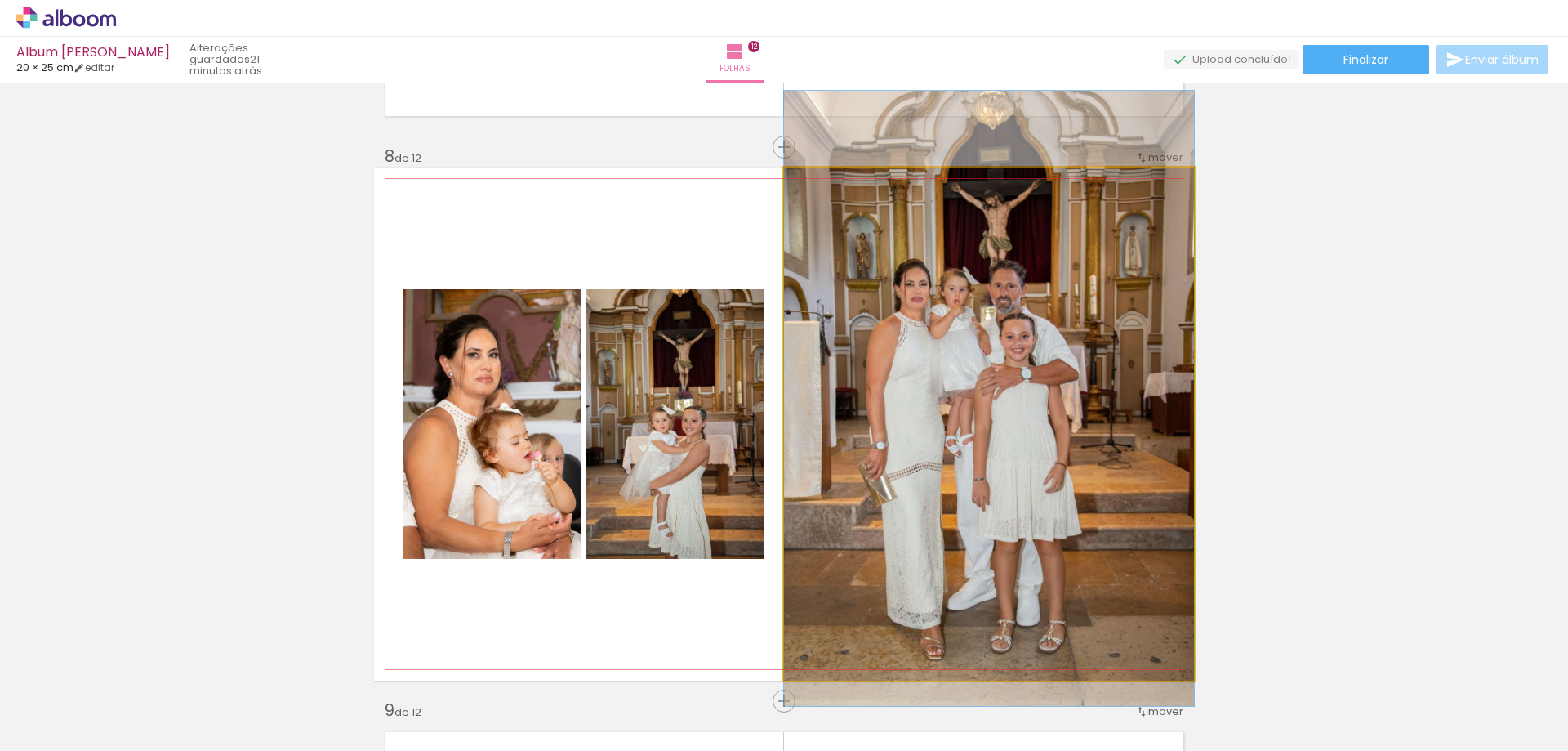
drag, startPoint x: 951, startPoint y: 369, endPoint x: 959, endPoint y: 345, distance: 25.3
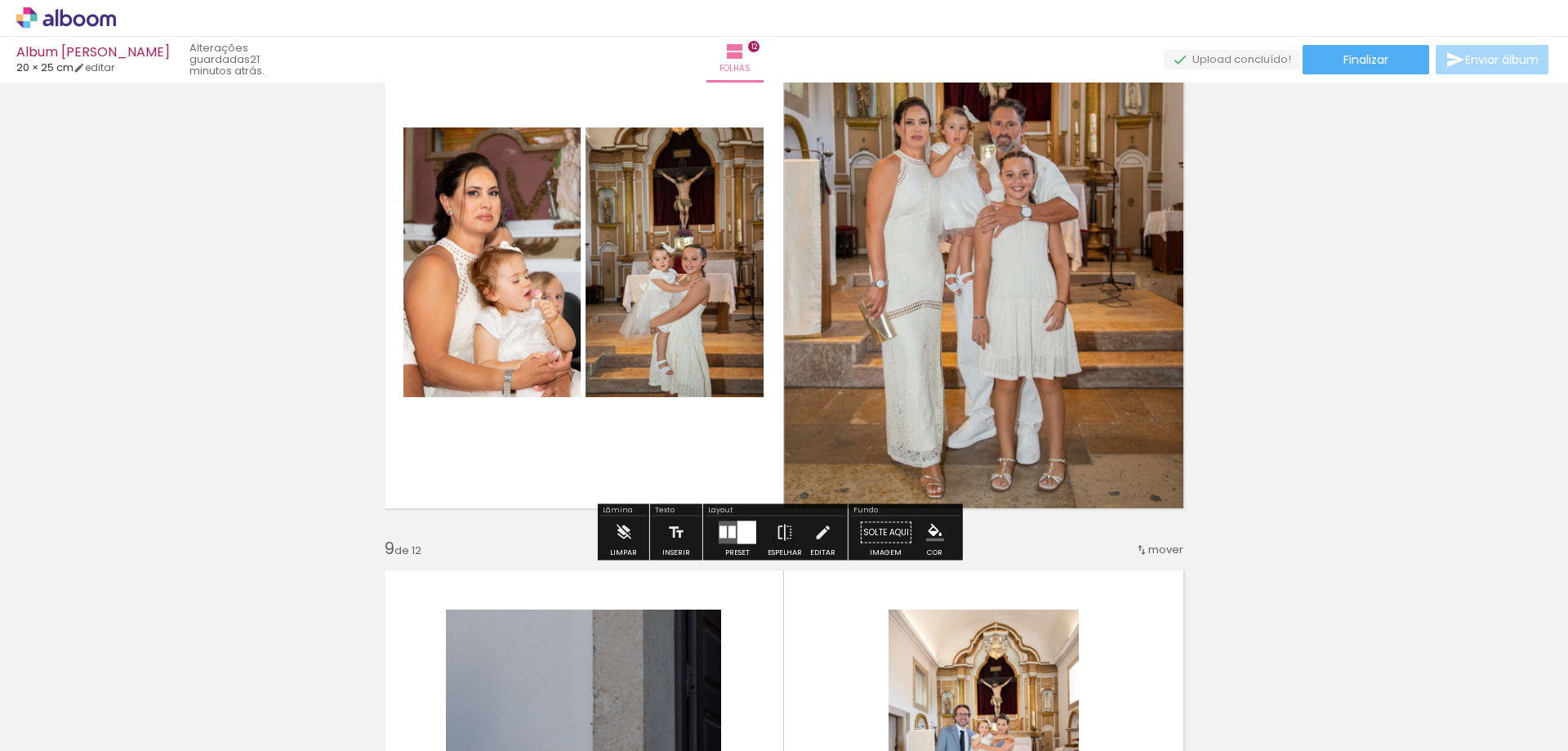
scroll to position [4003, 0]
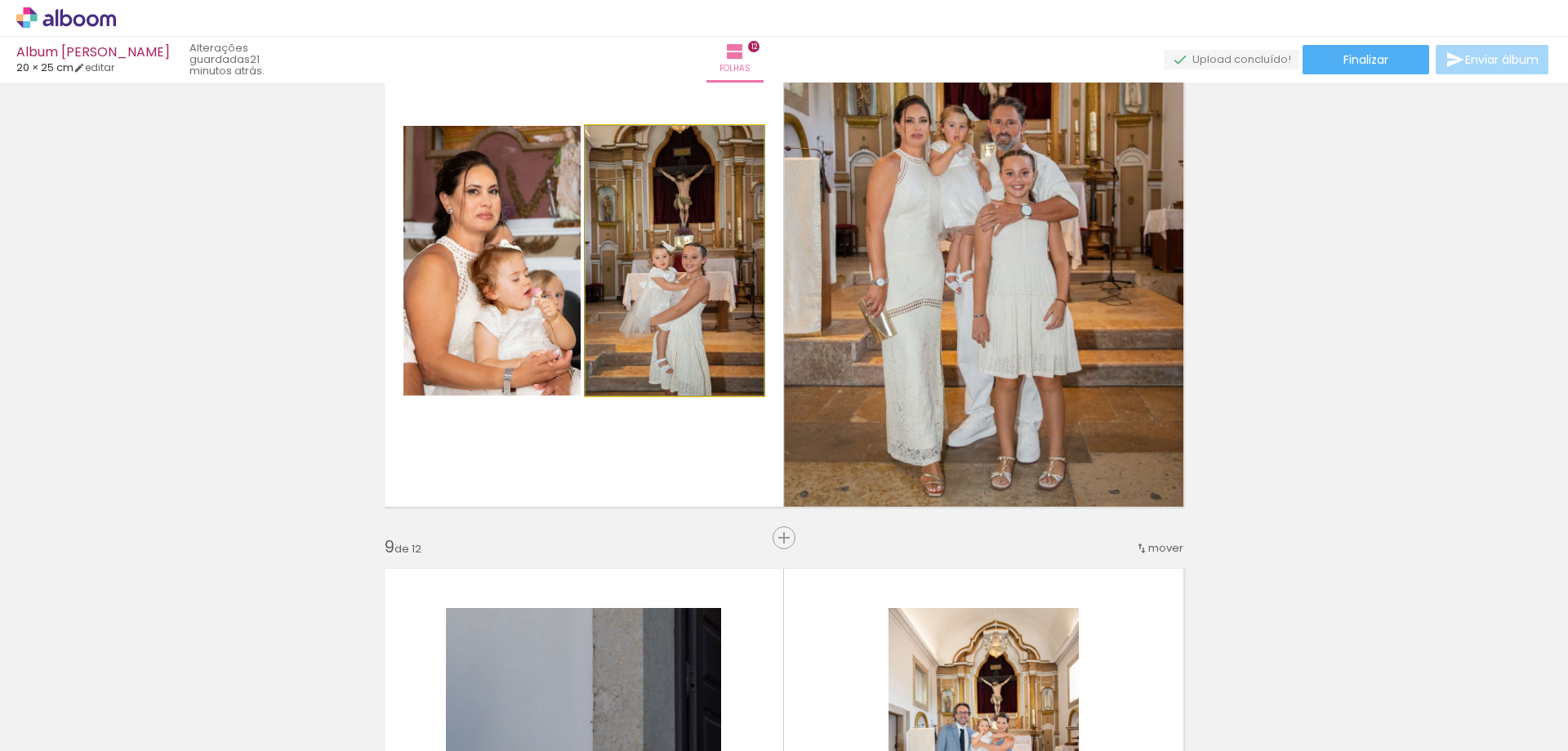
click at [709, 295] on quentale-photo at bounding box center [674, 260] width 178 height 269
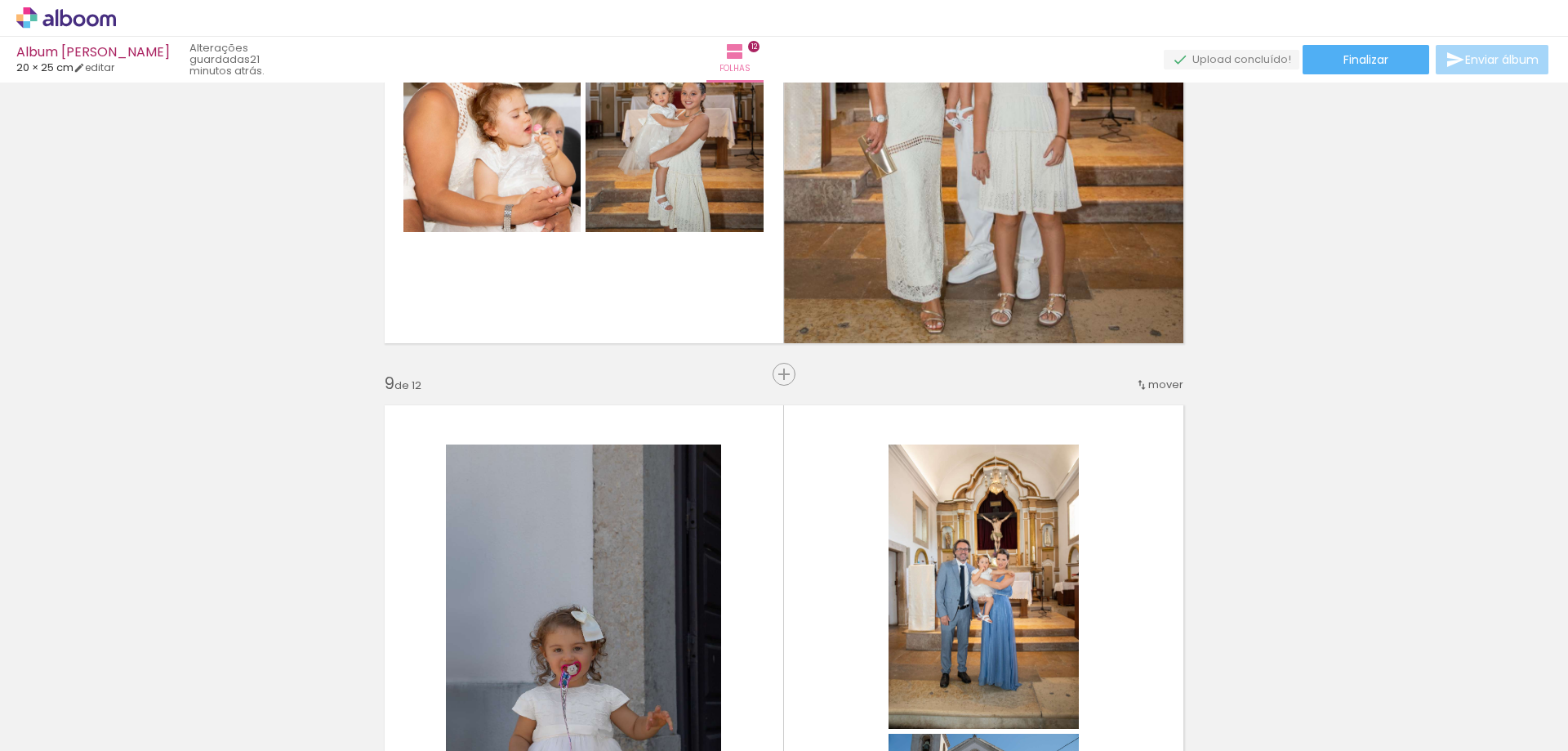
scroll to position [4493, 0]
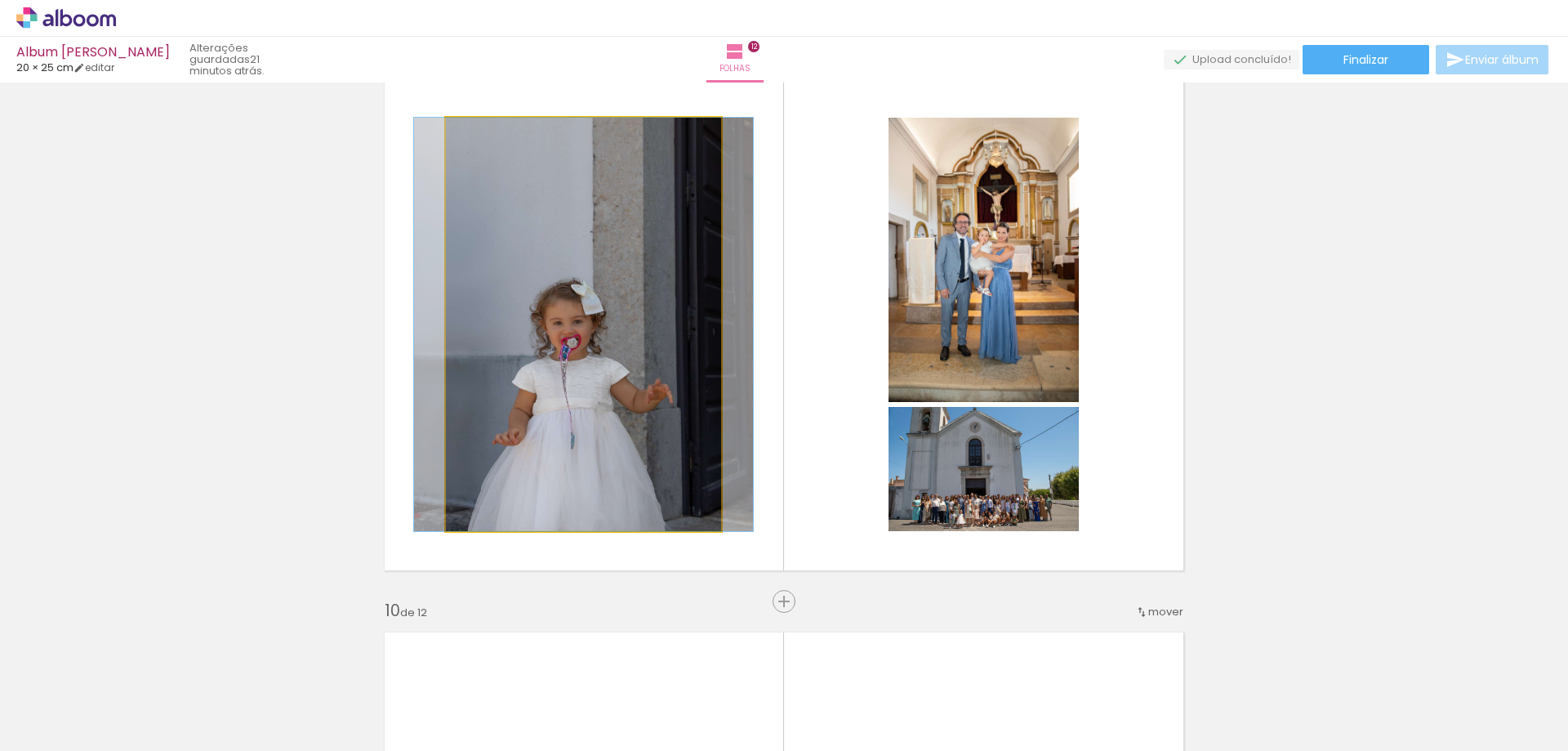
click at [639, 376] on quentale-photo at bounding box center [583, 324] width 275 height 413
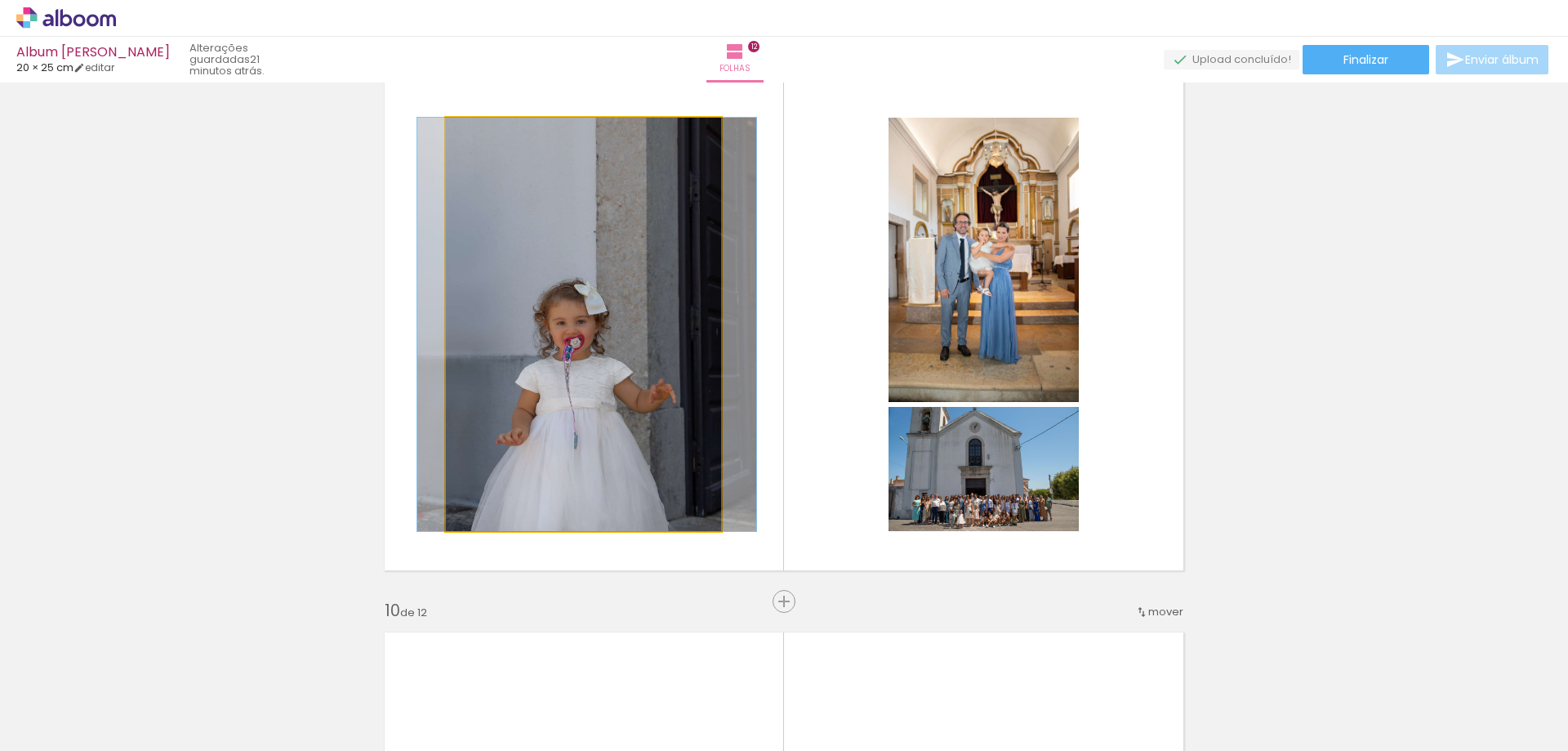
drag, startPoint x: 637, startPoint y: 403, endPoint x: 641, endPoint y: 384, distance: 19.4
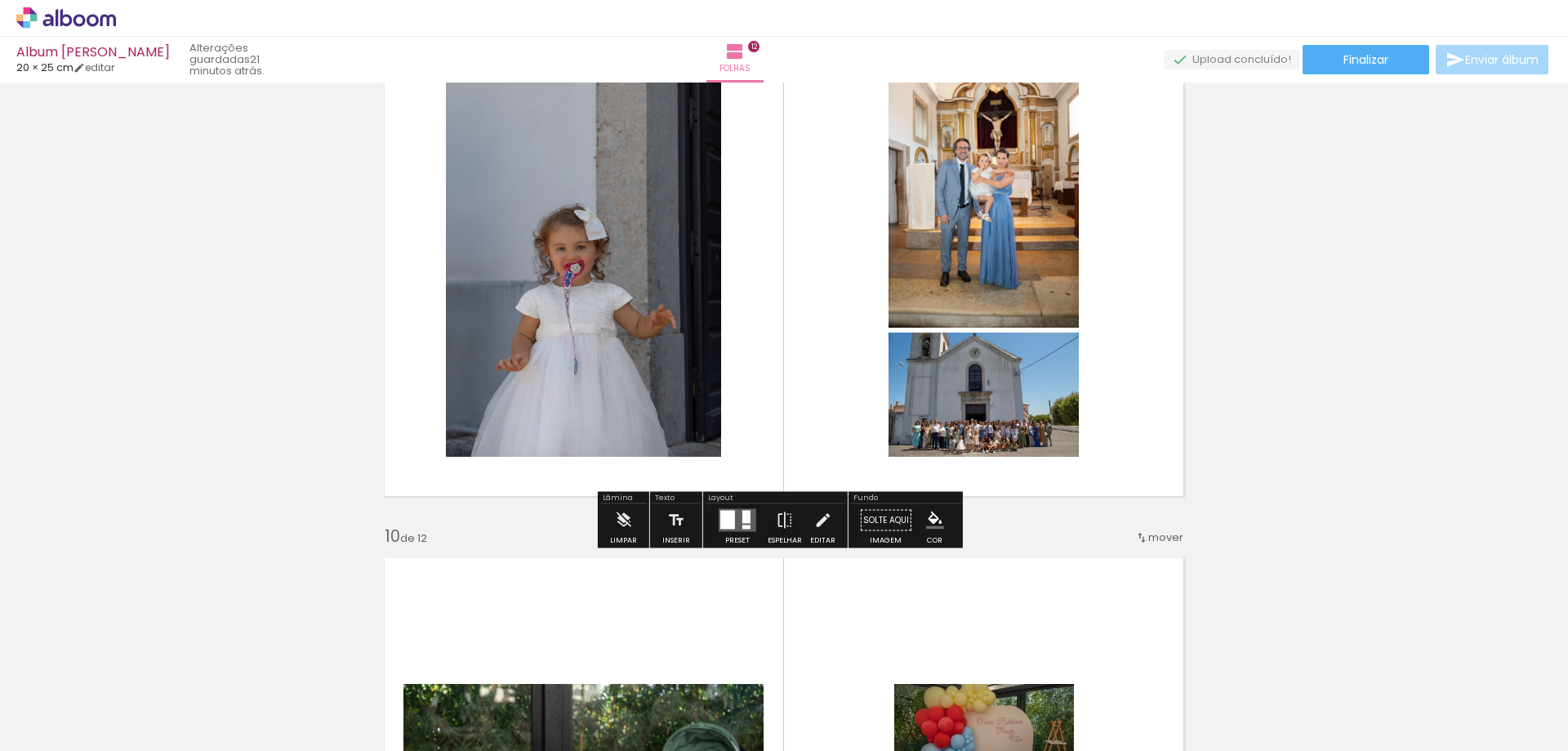
scroll to position [4738, 0]
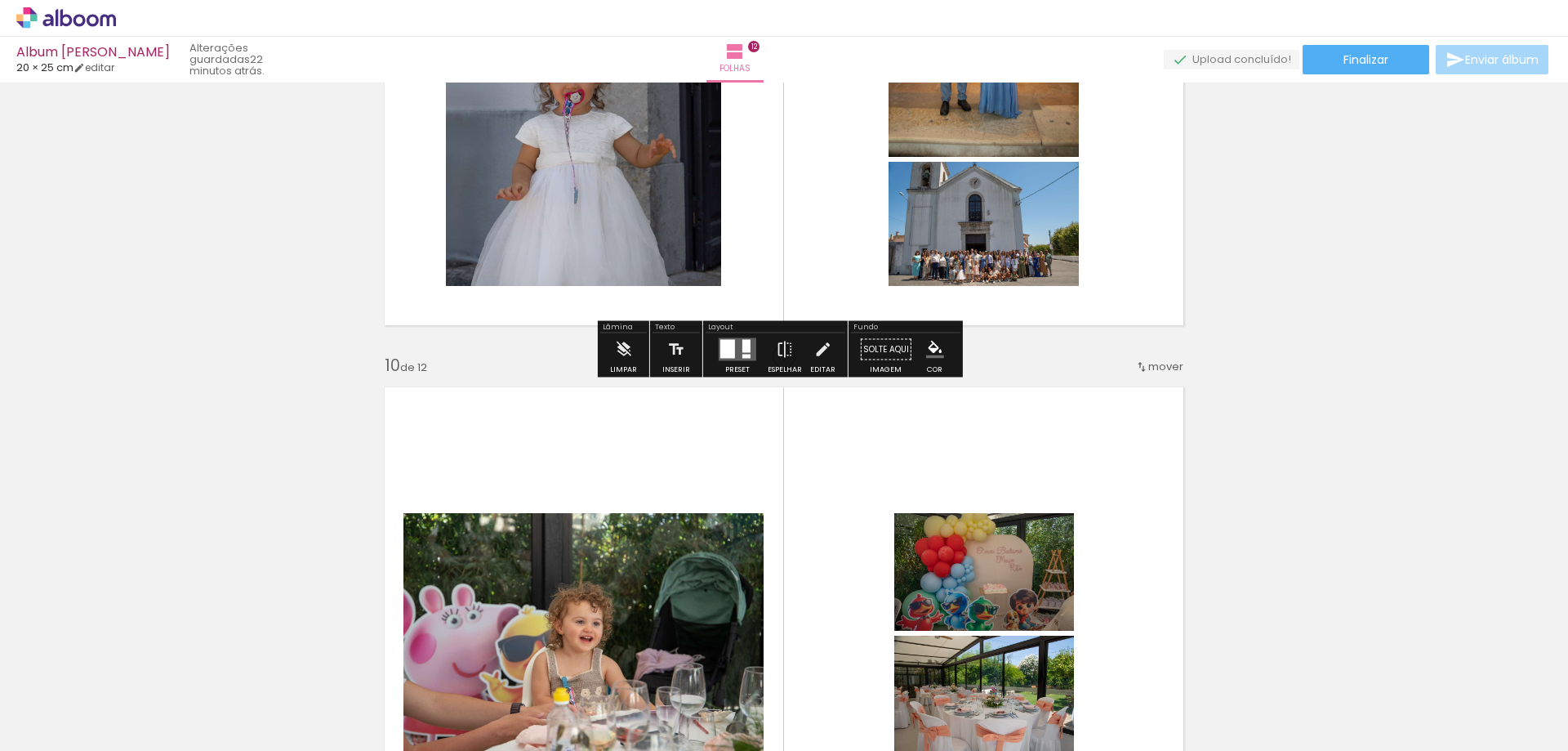
click at [975, 232] on quentale-photo at bounding box center [984, 224] width 191 height 124
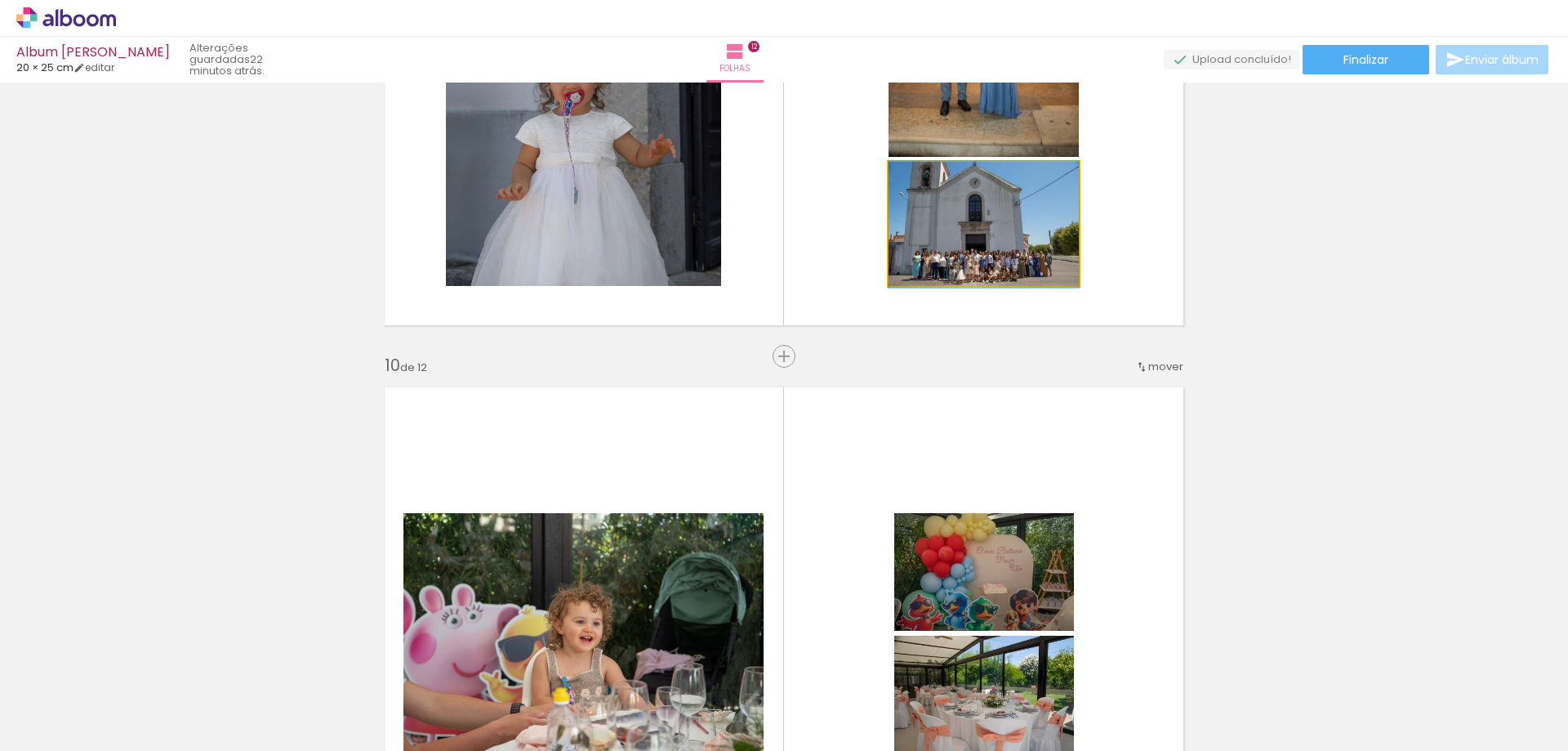
click at [980, 233] on quentale-photo at bounding box center [984, 224] width 191 height 124
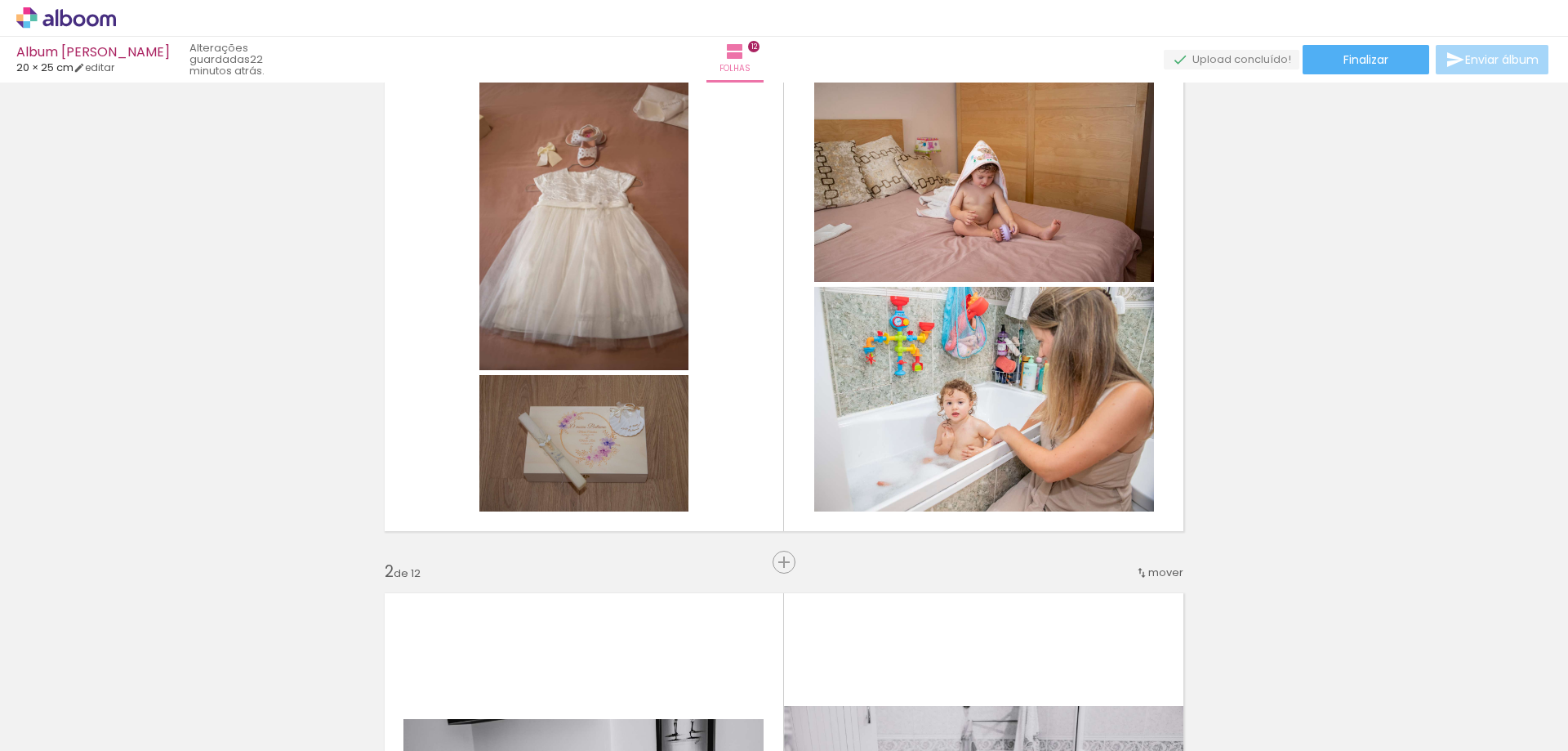
scroll to position [0, 0]
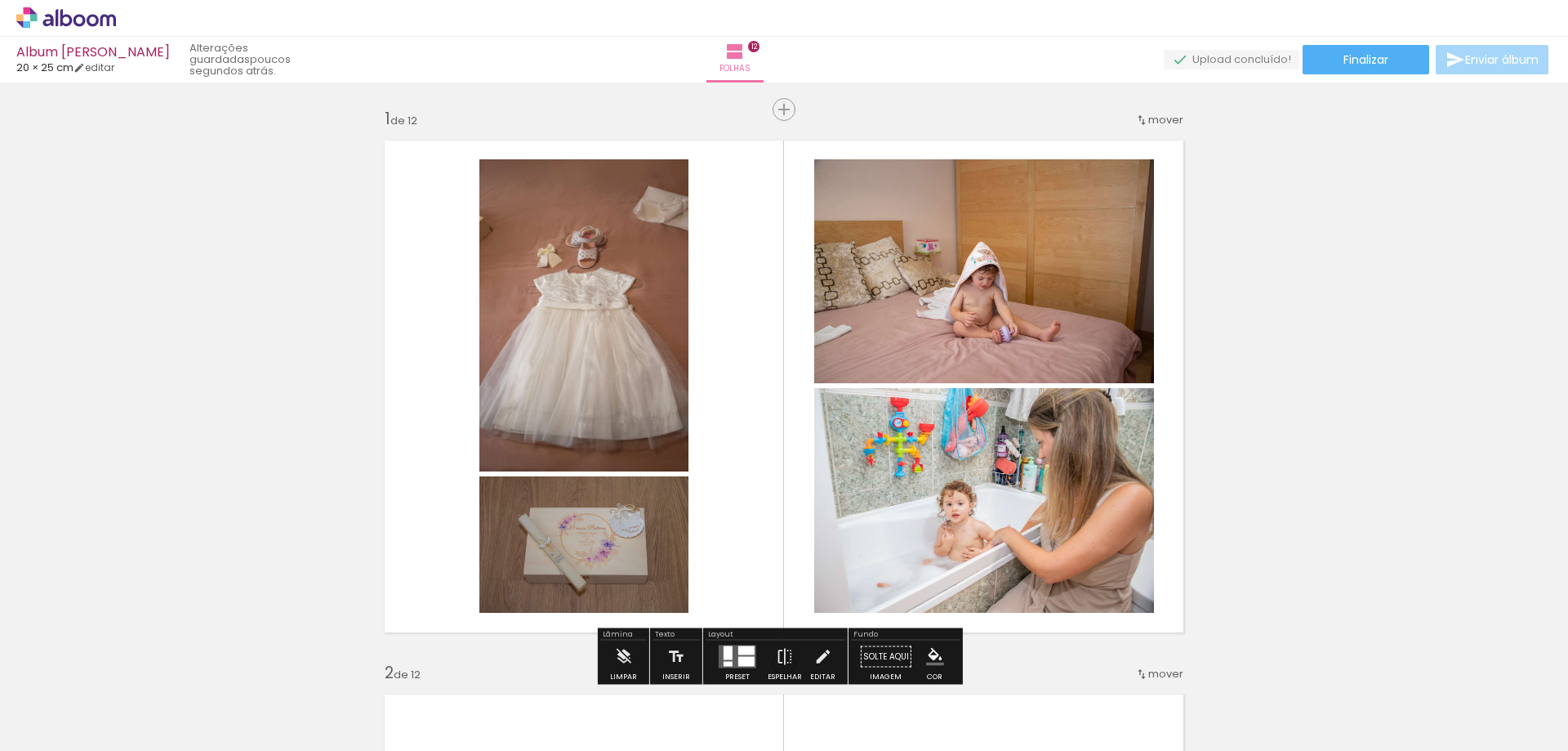
scroll to position [0, 281]
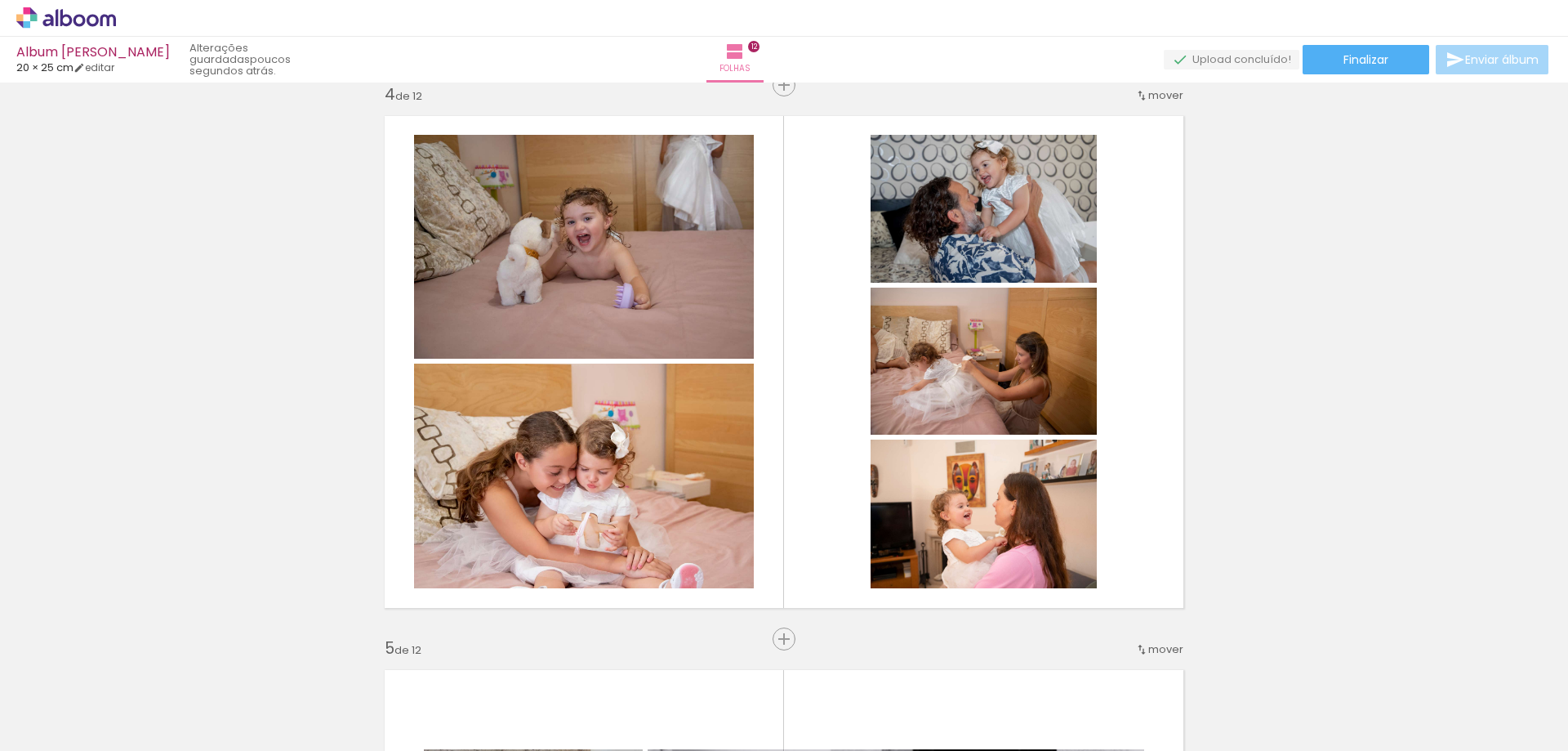
scroll to position [1716, 0]
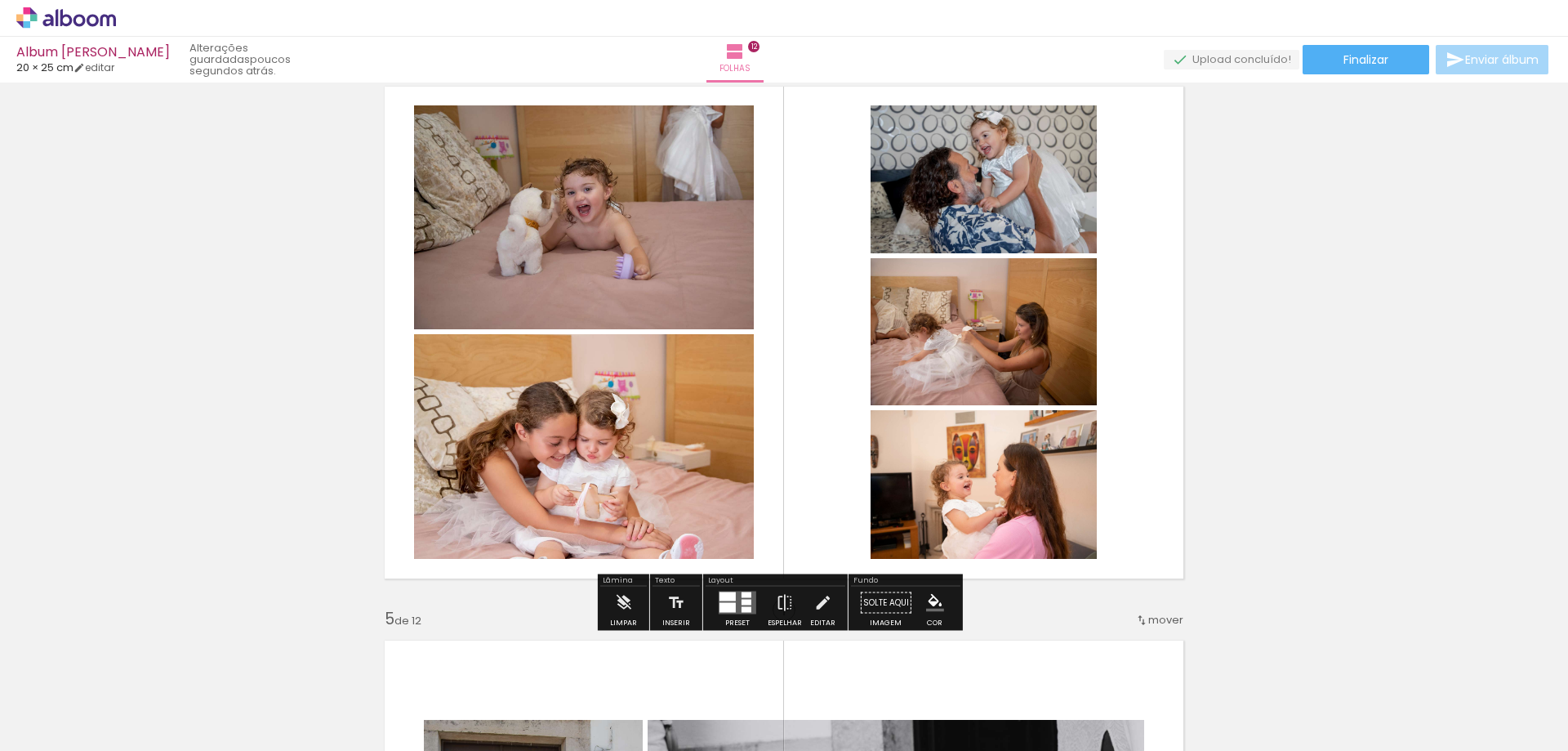
click at [616, 474] on quentale-photo at bounding box center [584, 446] width 340 height 225
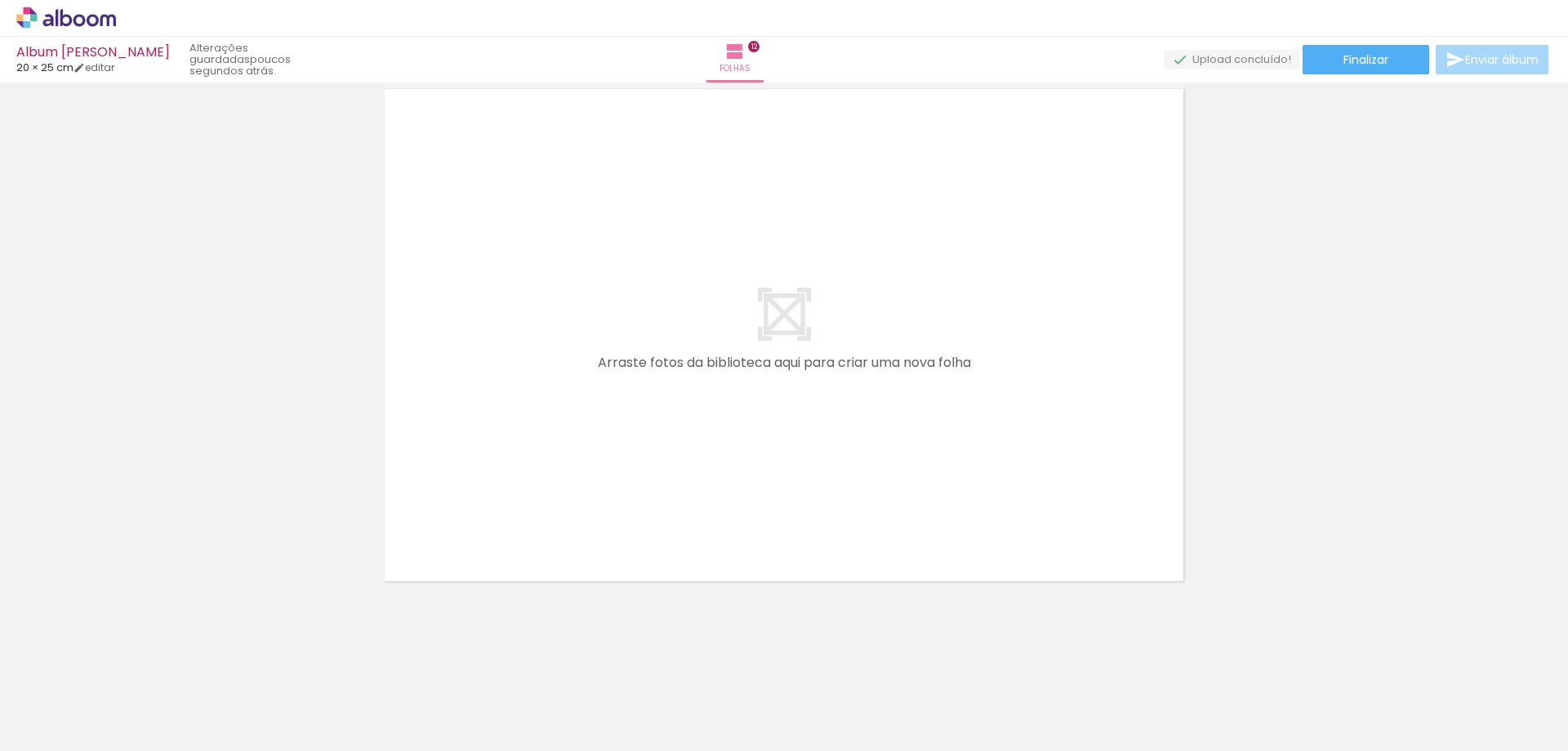
scroll to position [6208, 0]
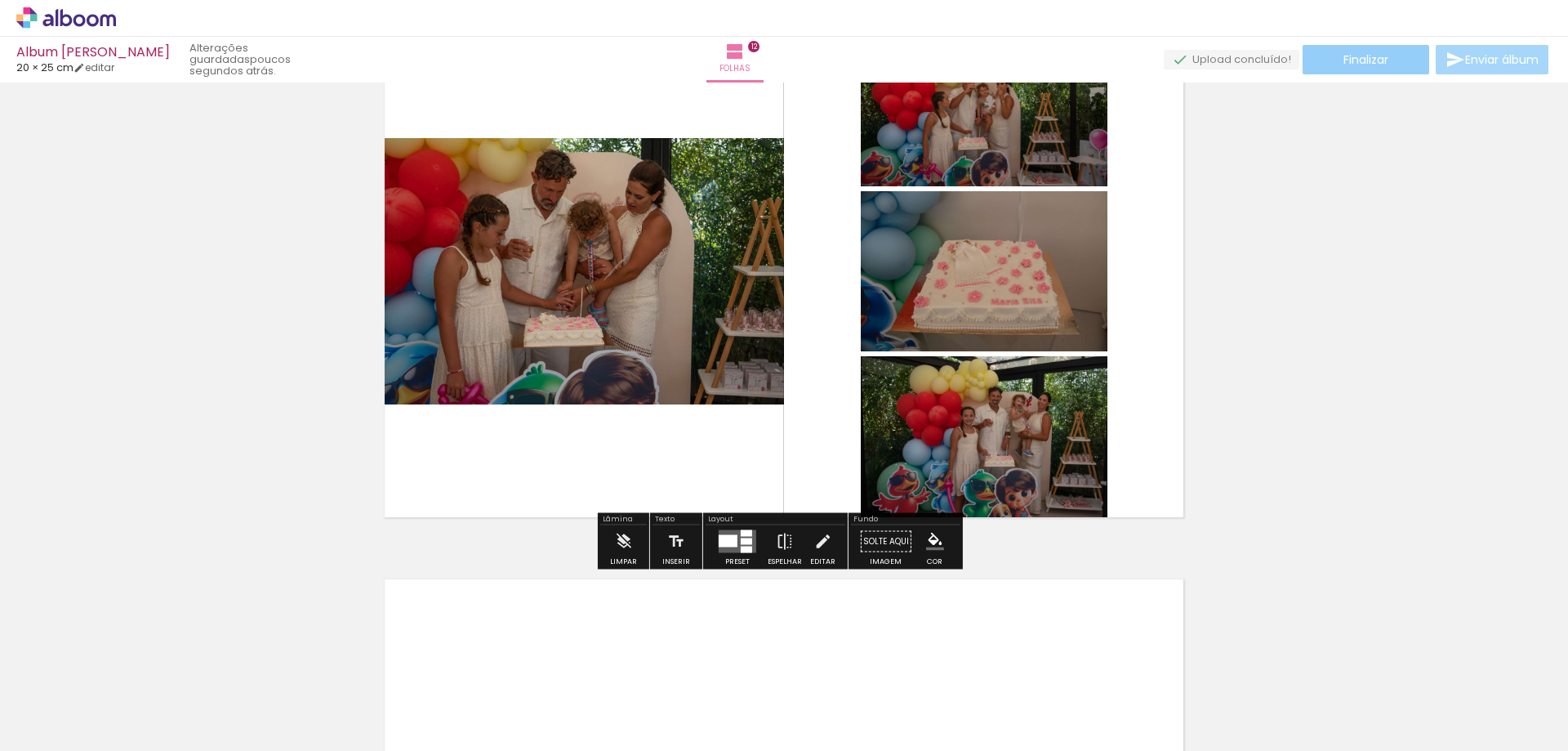
click at [1353, 62] on span "Finalizar" at bounding box center [1365, 60] width 45 height 12
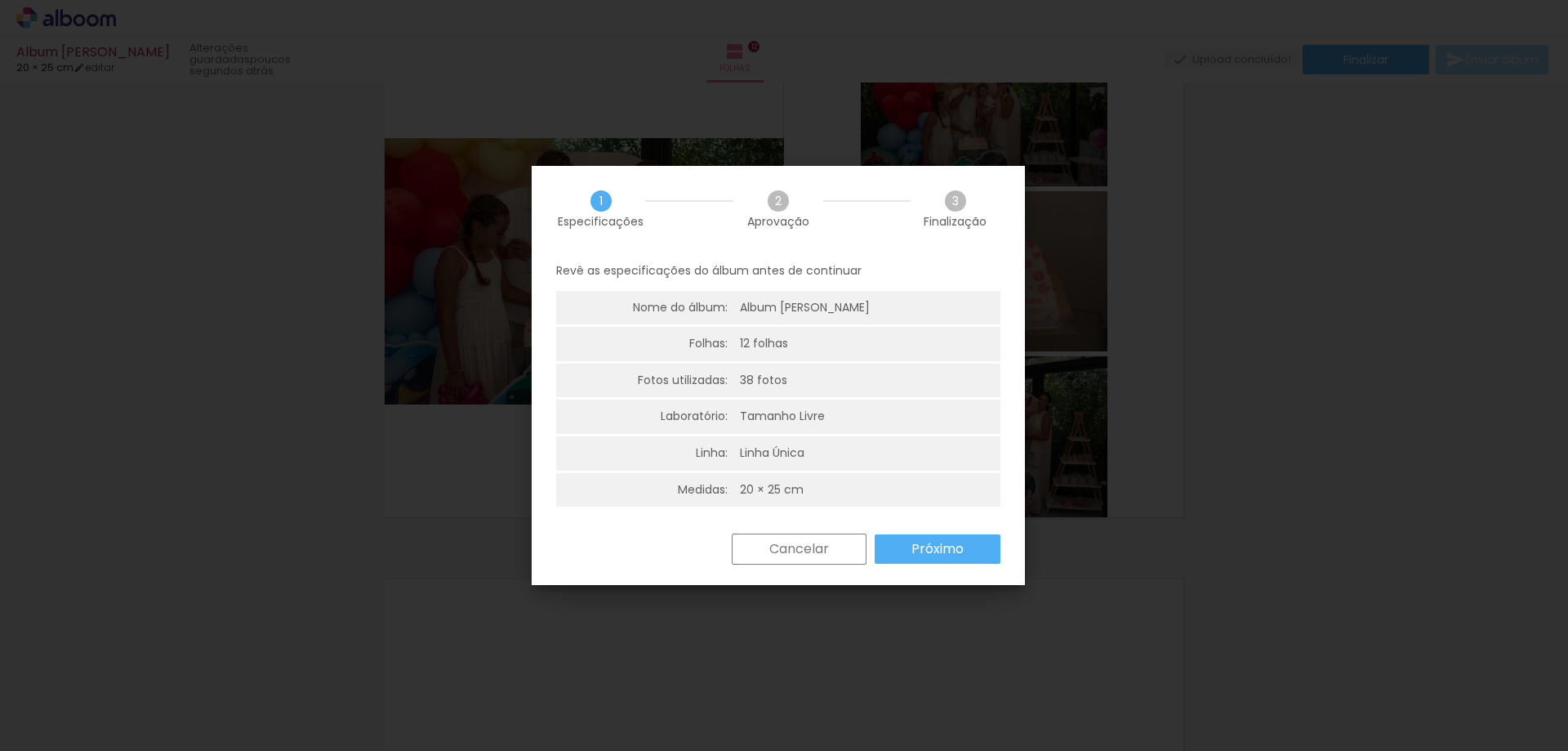
click at [937, 534] on paper-button "Próximo" at bounding box center [937, 549] width 126 height 30
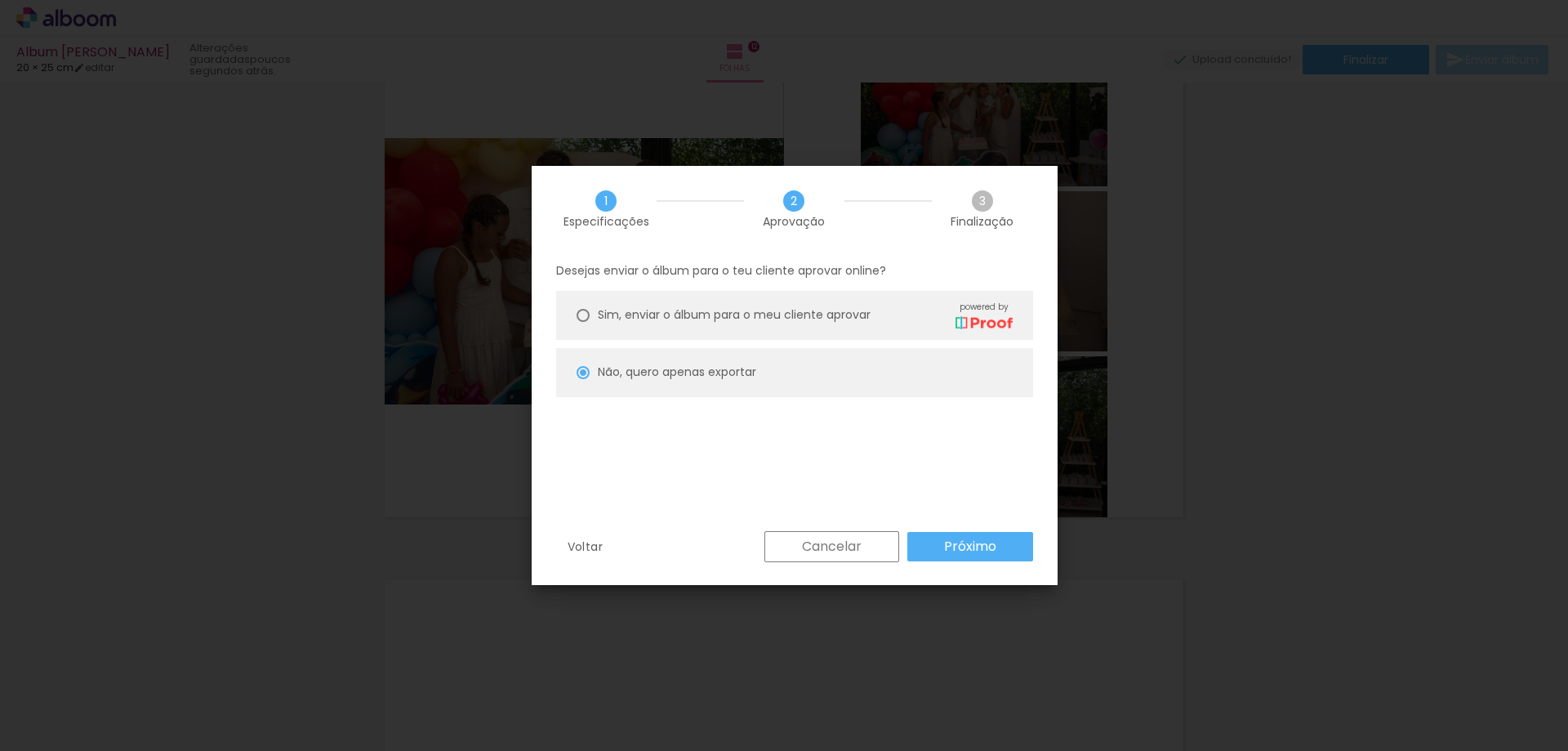
click at [0, 0] on slot "Próximo" at bounding box center [0, 0] width 0 height 0
type input "Alta, 300 DPI"
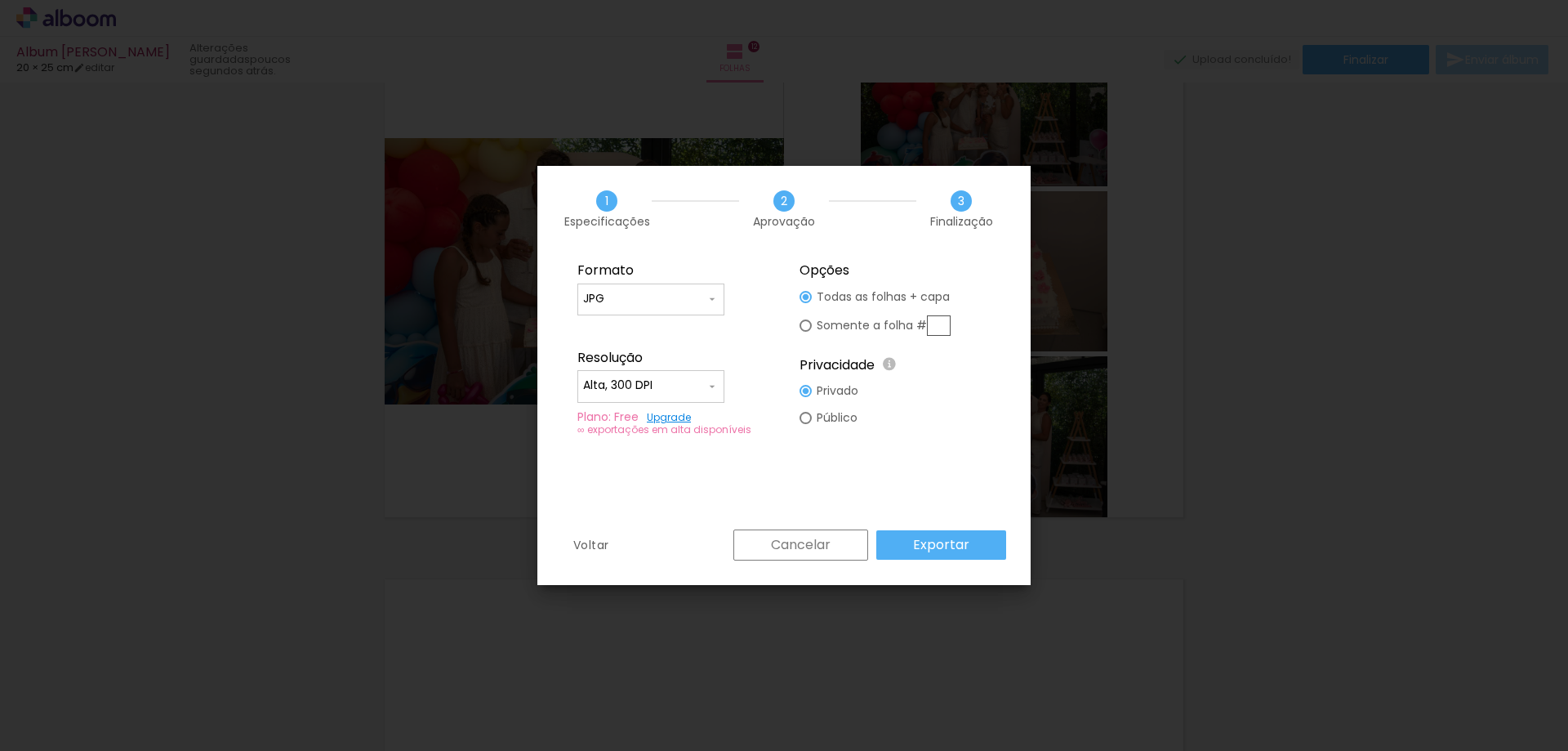
click at [974, 548] on paper-button "Exportar" at bounding box center [940, 545] width 130 height 30
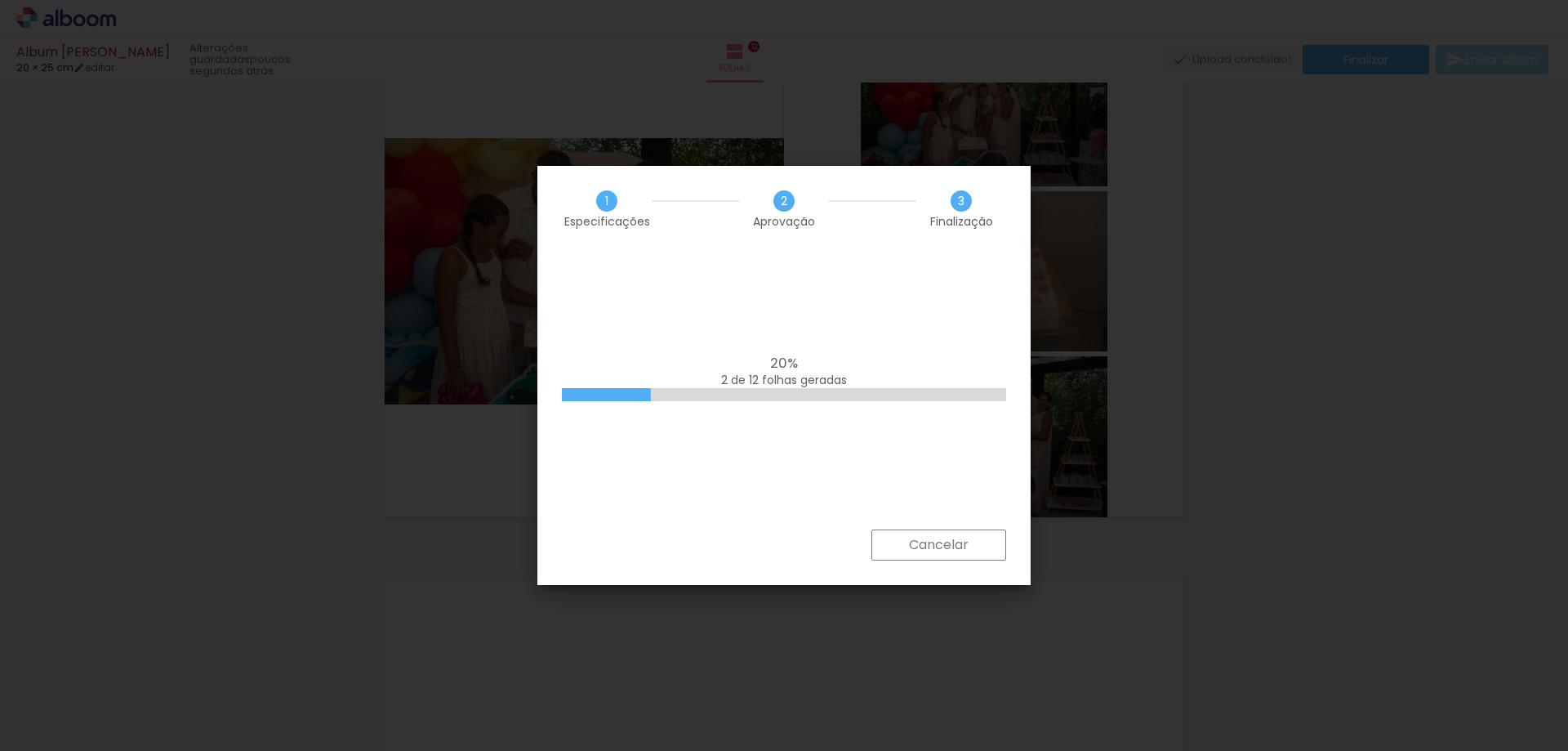
scroll to position [0, 281]
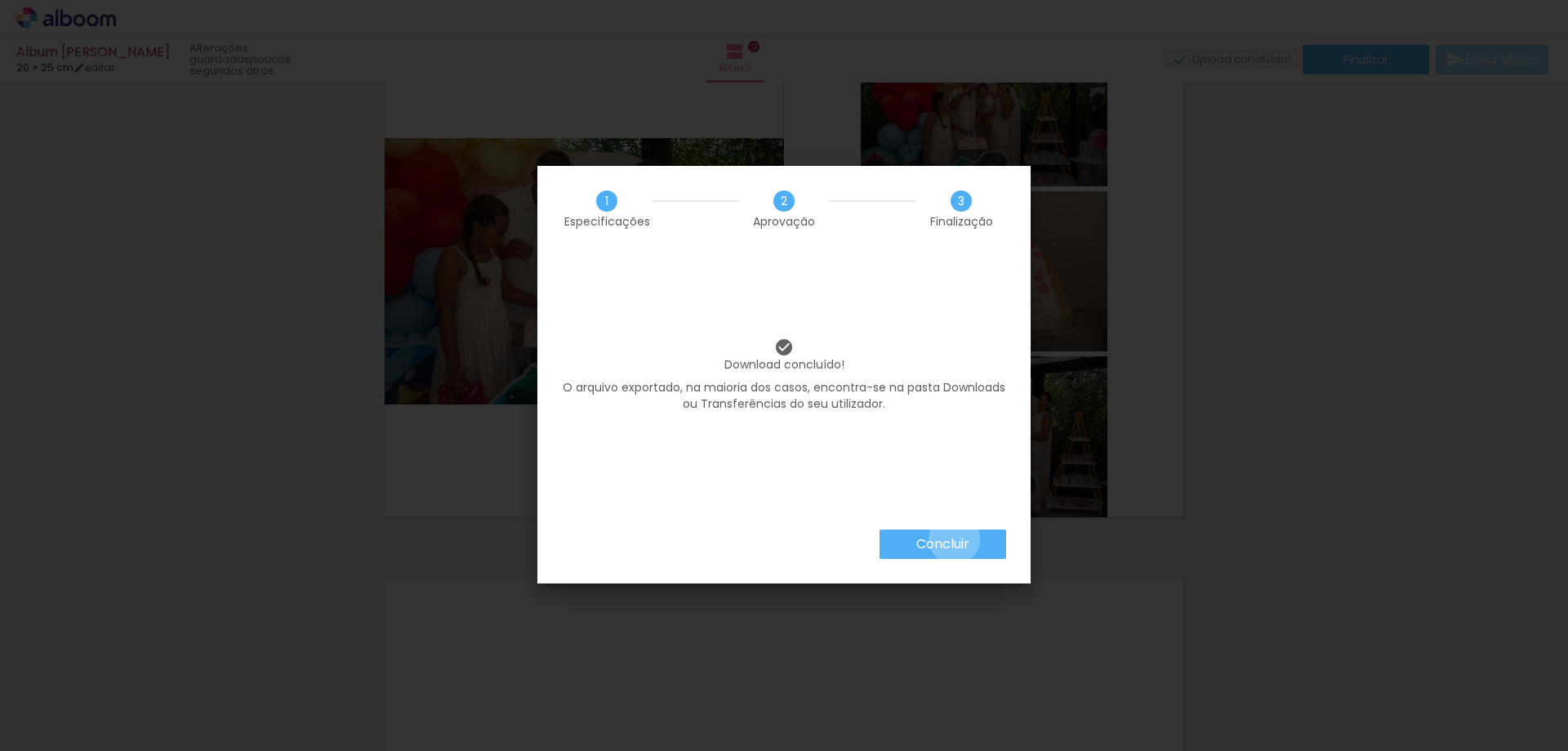
drag, startPoint x: 953, startPoint y: 538, endPoint x: 1278, endPoint y: 507, distance: 326.5
click at [0, 0] on slot "Concluir" at bounding box center [0, 0] width 0 height 0
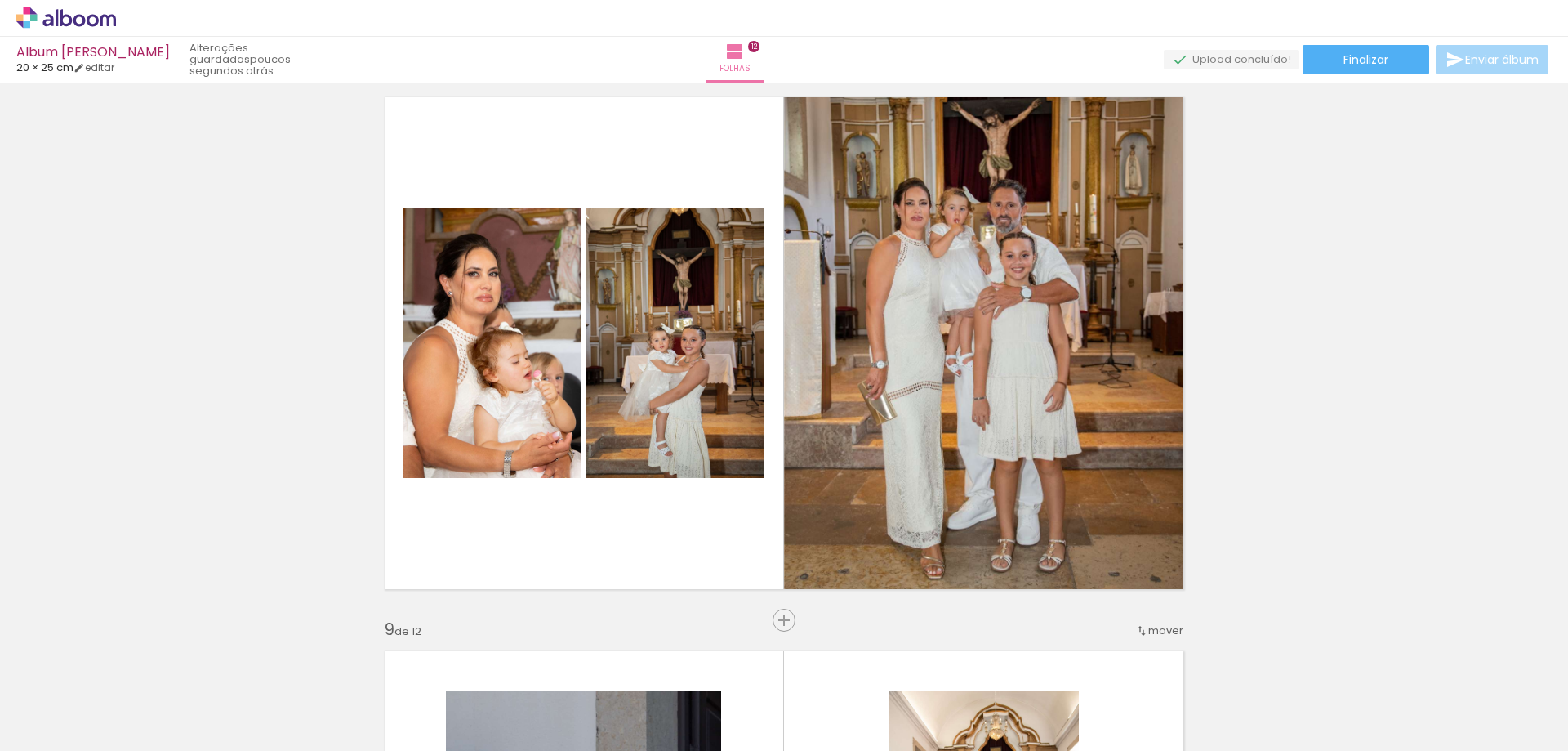
scroll to position [3757, 0]
